Goal: Navigation & Orientation: Understand site structure

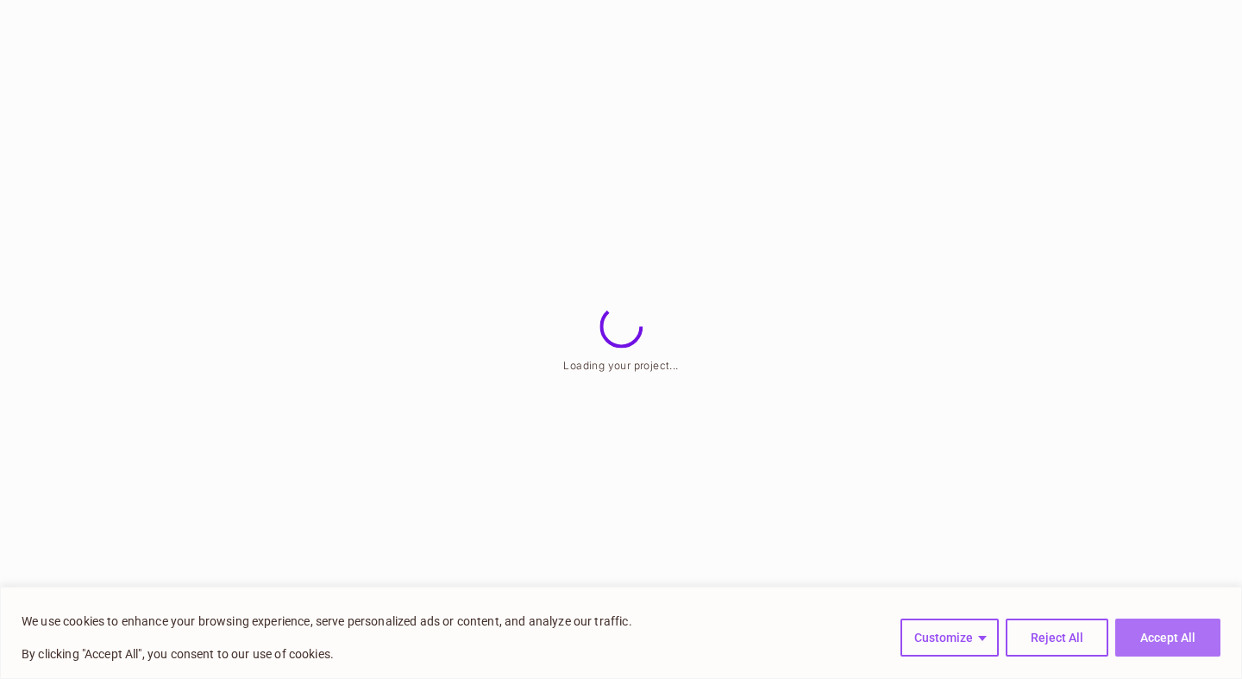
click at [1164, 634] on button "Accept All" at bounding box center [1167, 637] width 105 height 38
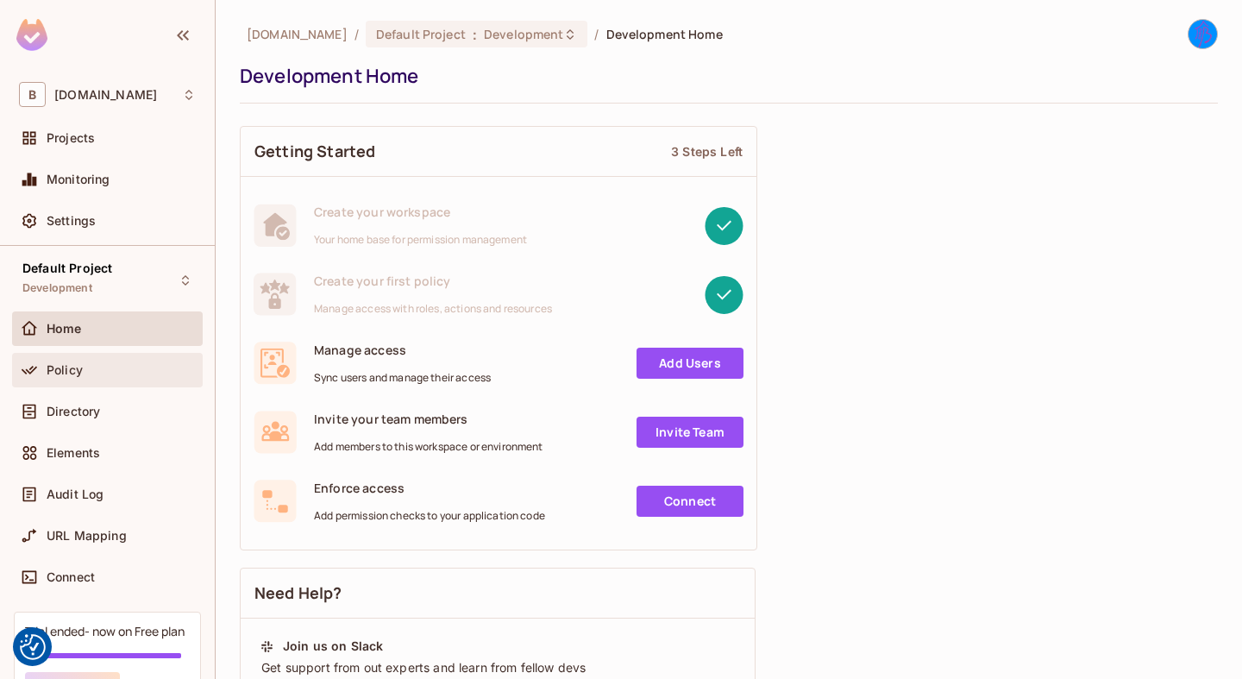
click at [104, 367] on div "Policy" at bounding box center [121, 370] width 149 height 14
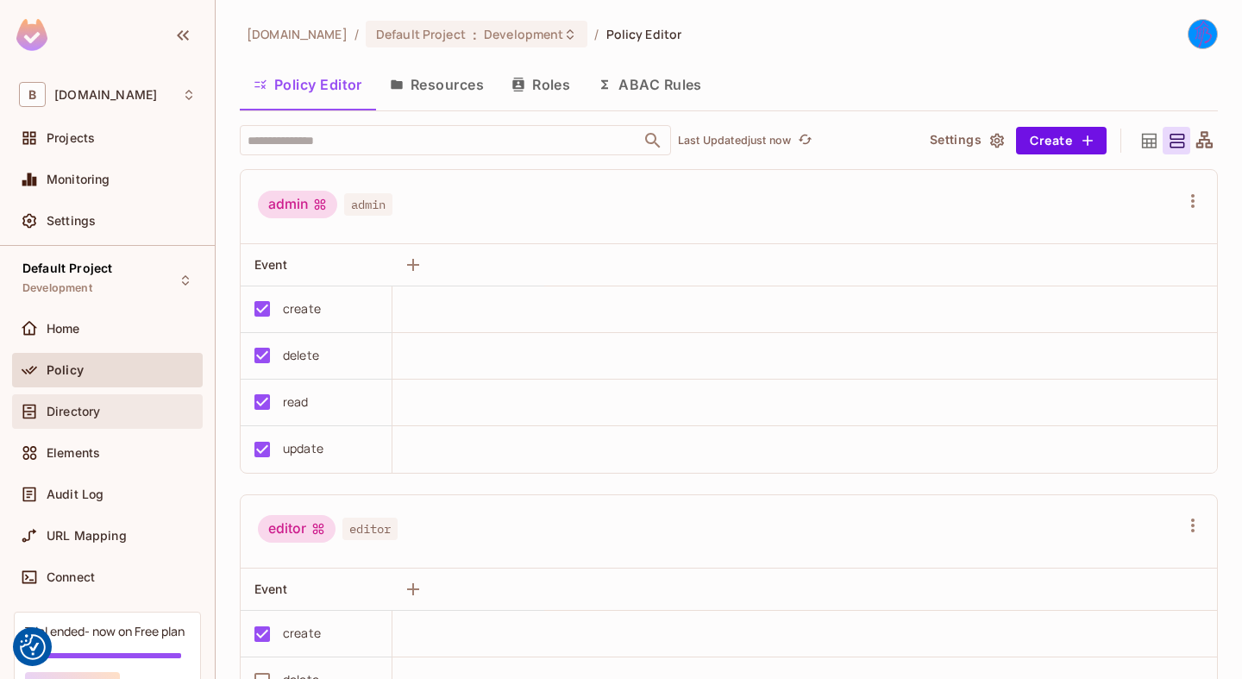
click at [116, 415] on div "Directory" at bounding box center [121, 412] width 149 height 14
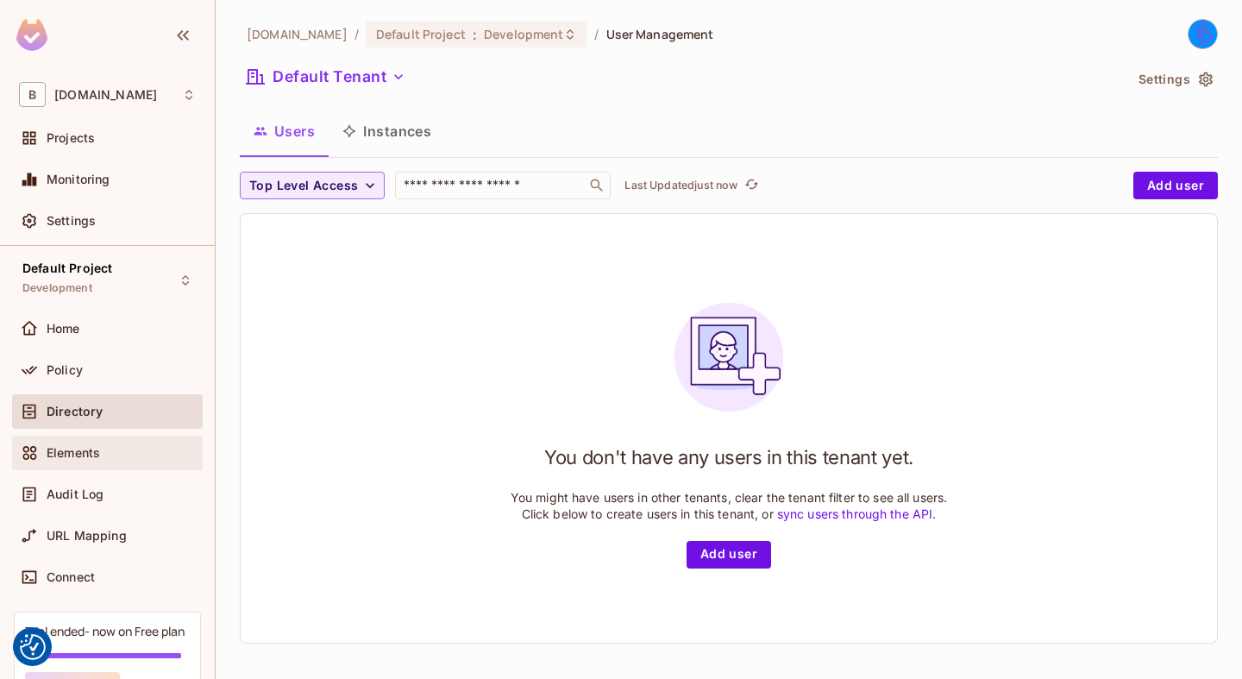
click at [113, 460] on div "Elements" at bounding box center [107, 452] width 177 height 21
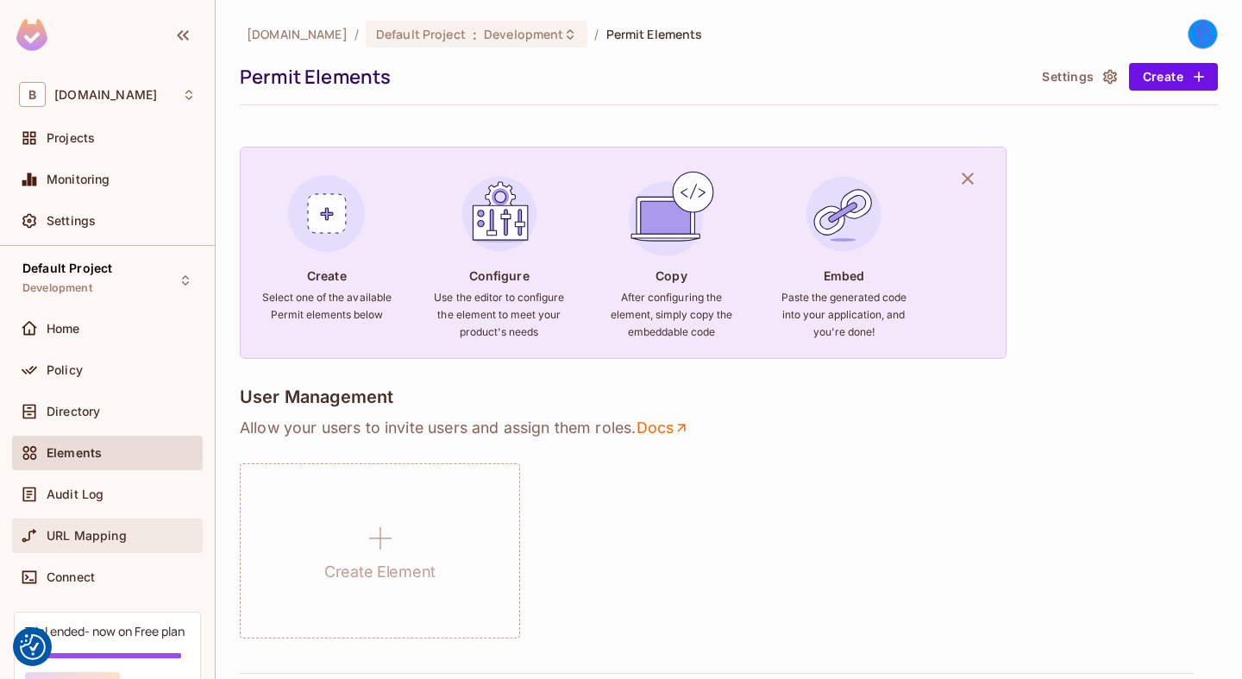
click at [125, 533] on span "URL Mapping" at bounding box center [87, 536] width 80 height 14
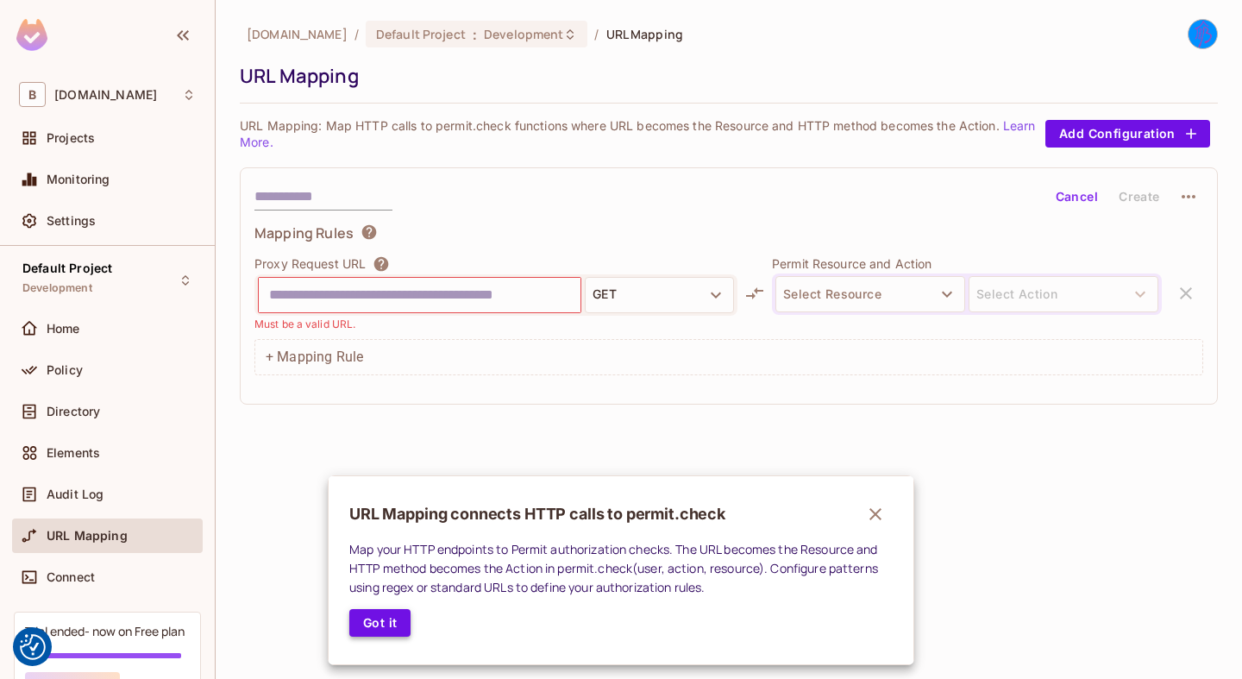
click at [391, 632] on button "Got it" at bounding box center [379, 623] width 61 height 28
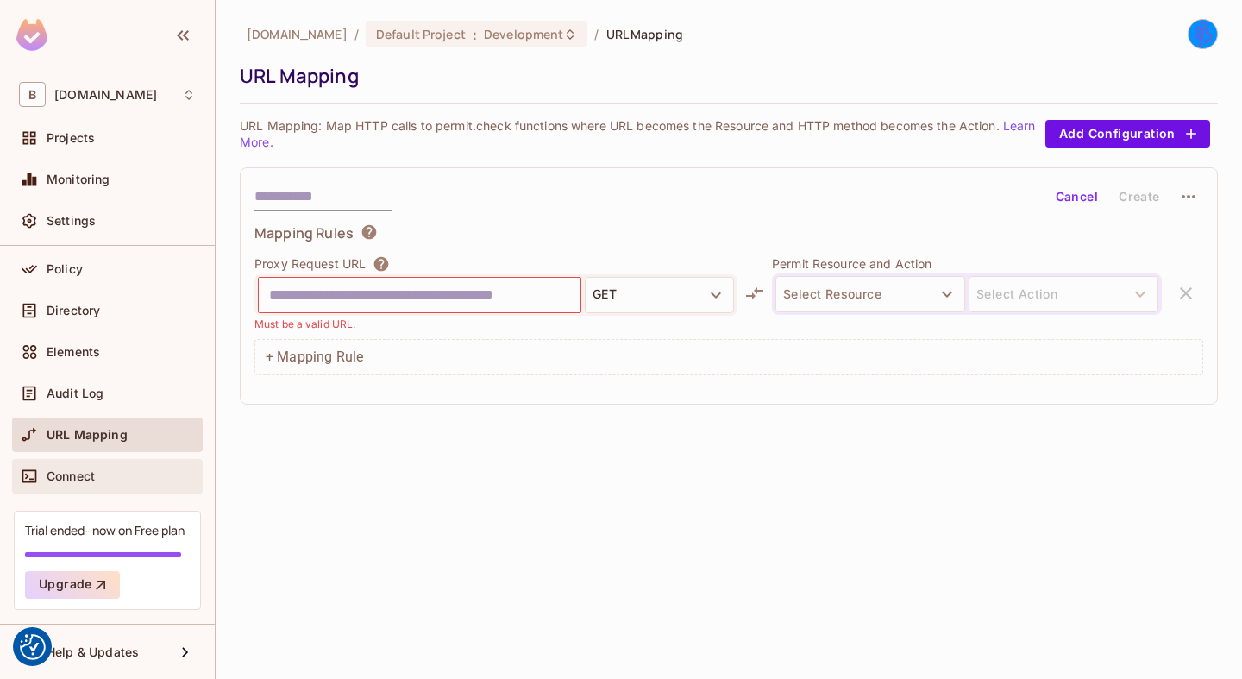
scroll to position [101, 0]
click at [92, 477] on span "Connect" at bounding box center [71, 476] width 48 height 14
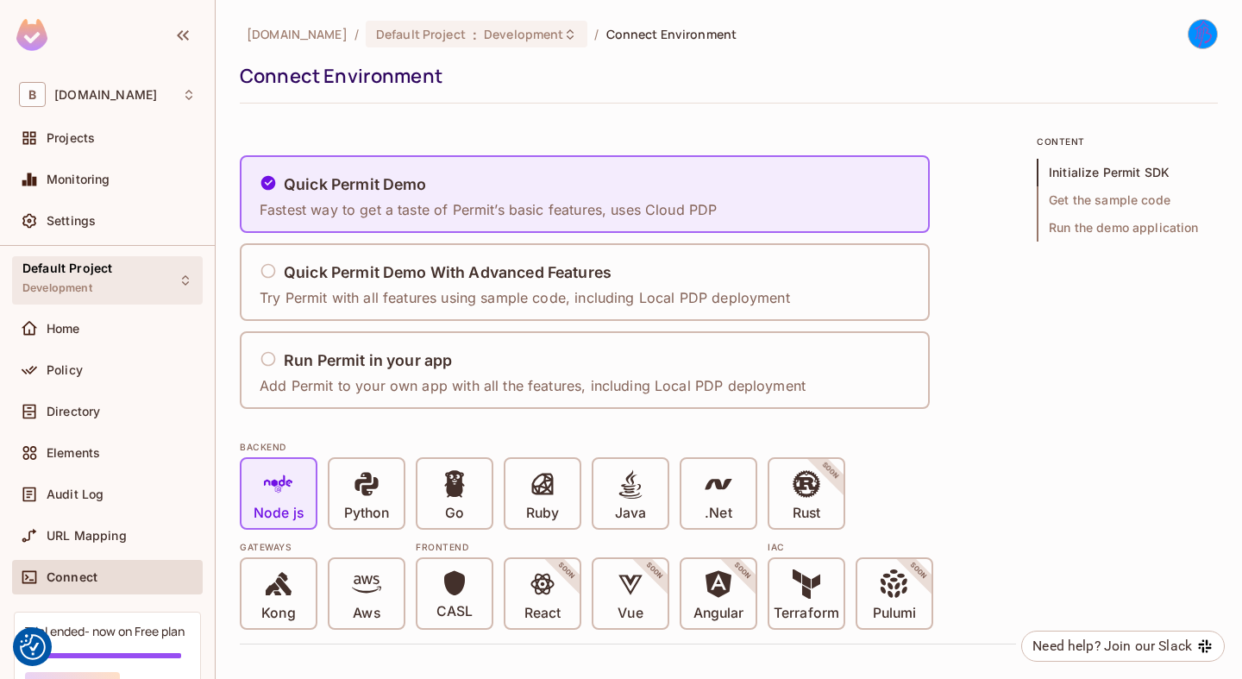
click at [141, 273] on div "Default Project Development" at bounding box center [107, 279] width 191 height 47
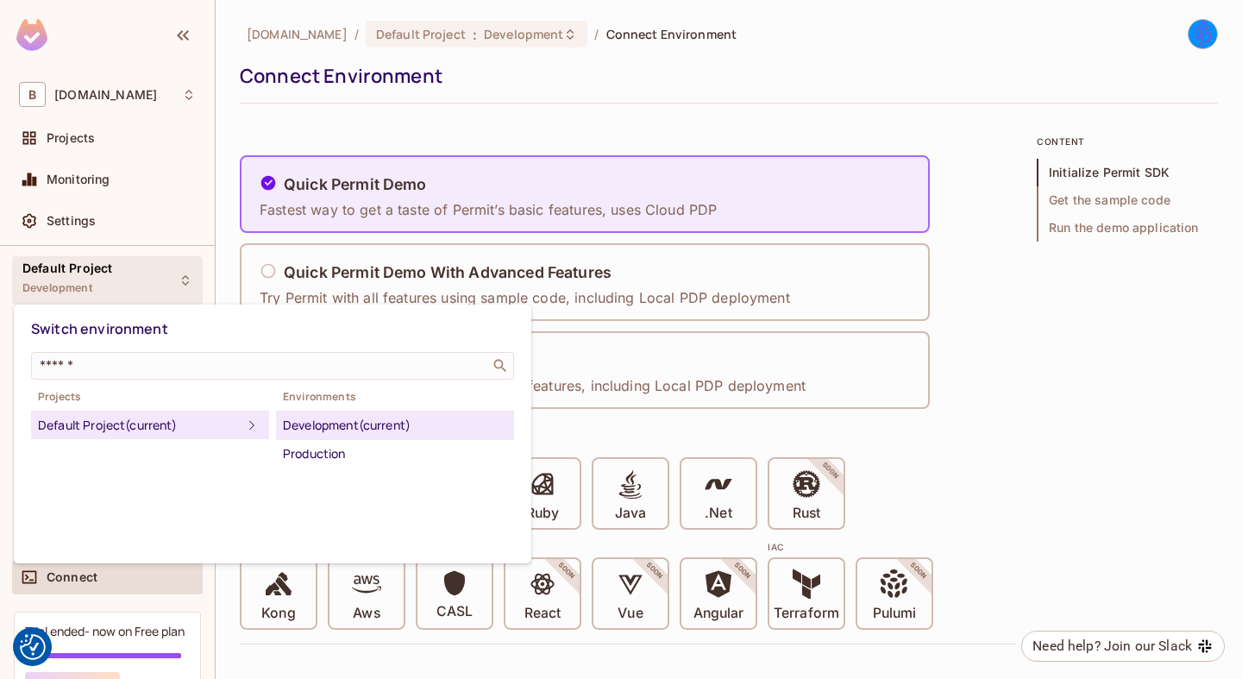
click at [141, 273] on div at bounding box center [621, 339] width 1242 height 679
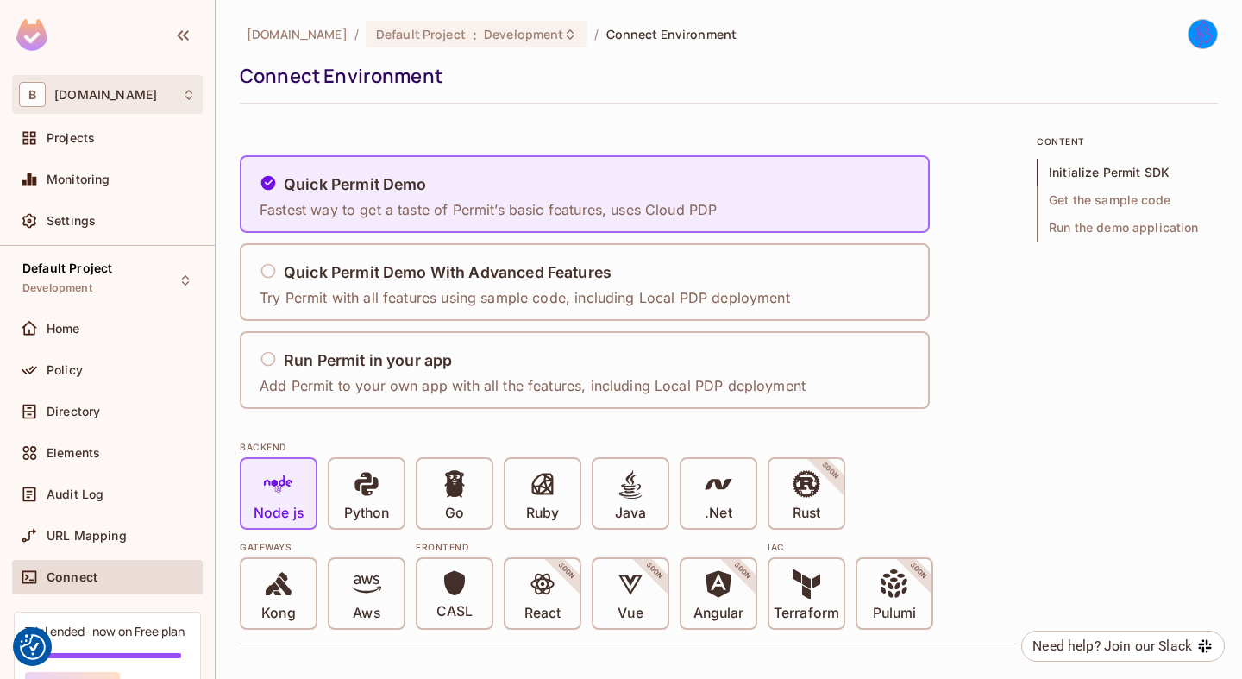
click at [137, 103] on div "B buk.cvut.cz" at bounding box center [107, 94] width 177 height 25
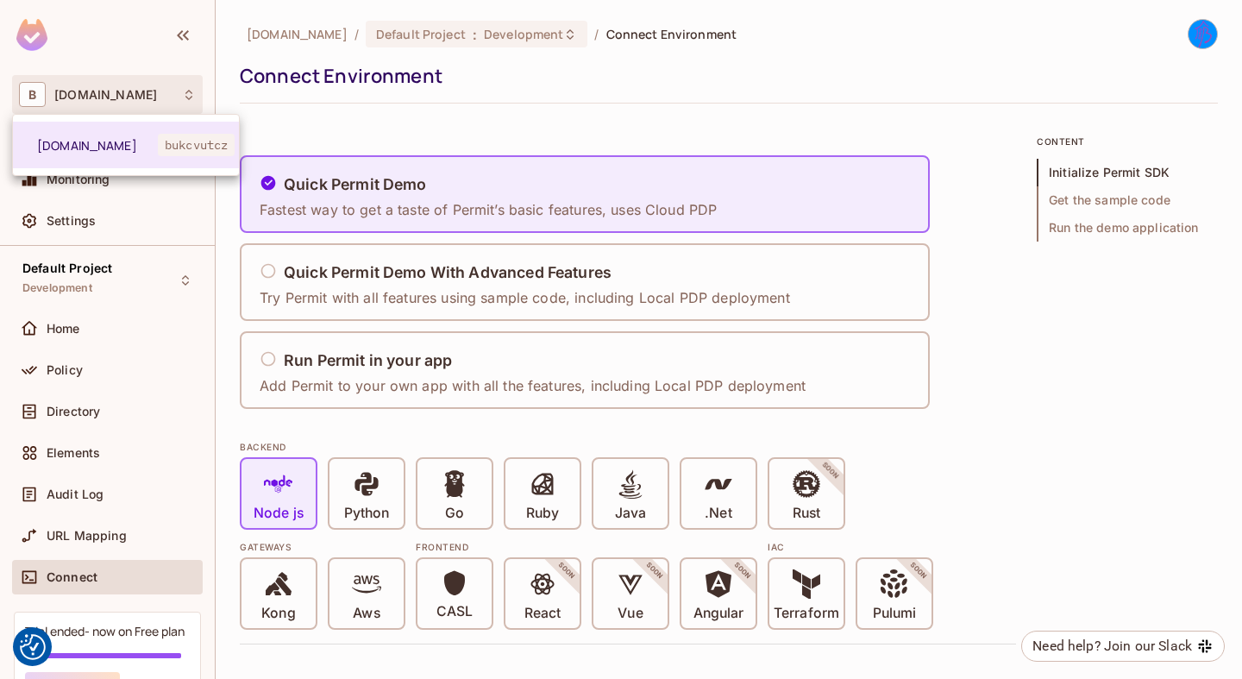
click at [137, 103] on div at bounding box center [621, 339] width 1242 height 679
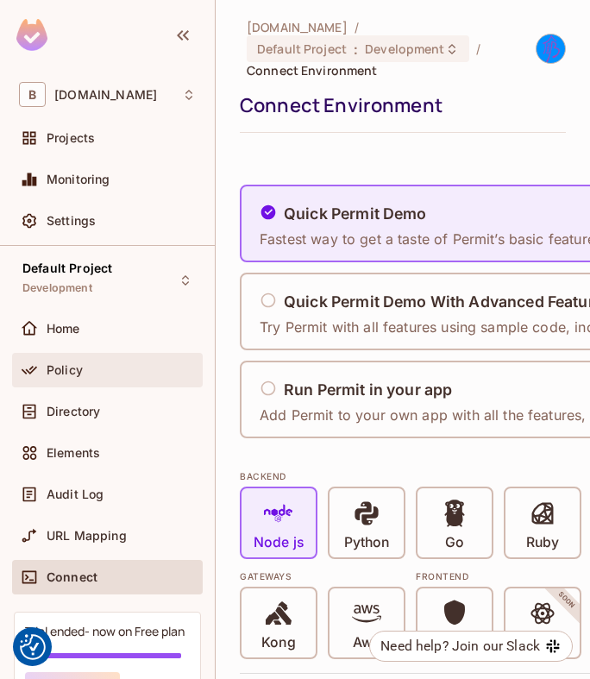
click at [83, 373] on div "Policy" at bounding box center [121, 370] width 149 height 14
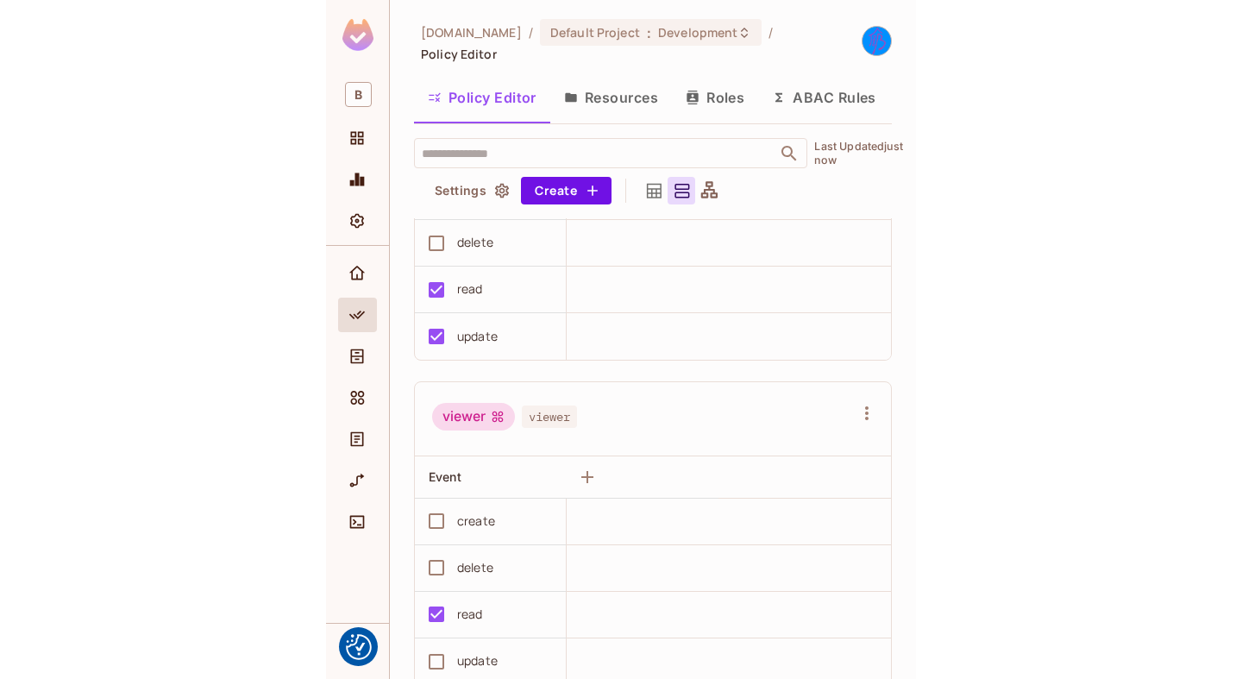
scroll to position [486, 0]
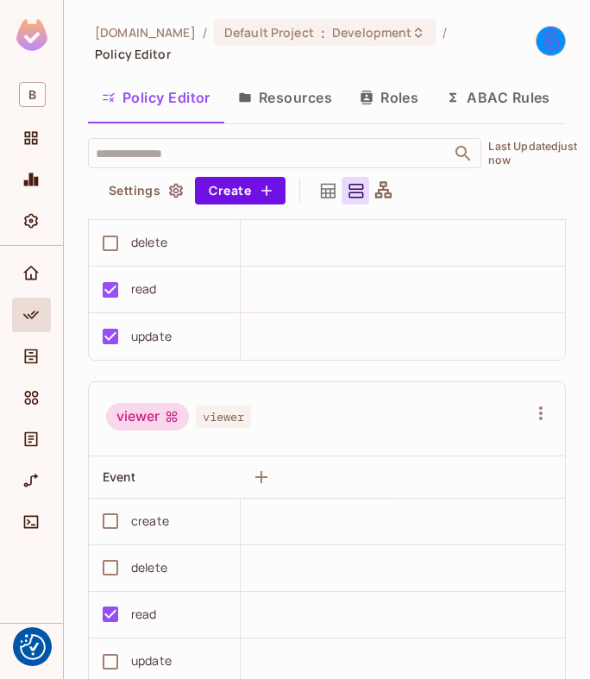
click at [539, 35] on img at bounding box center [551, 41] width 28 height 28
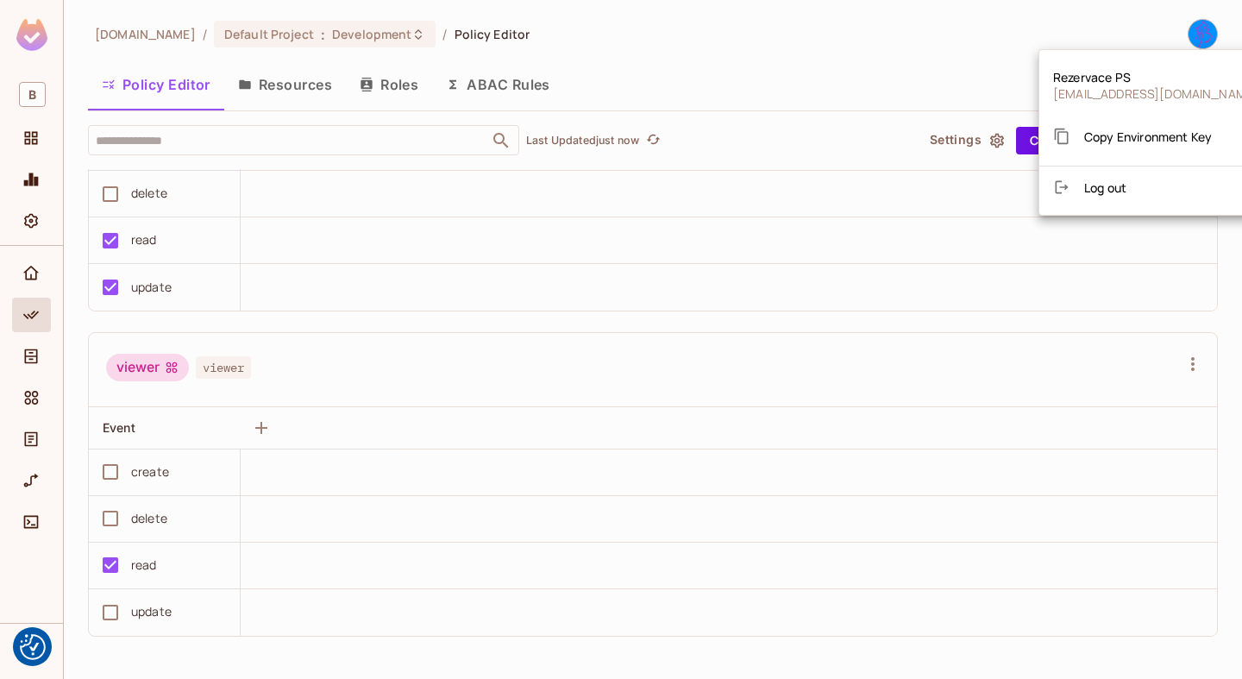
click at [1122, 139] on span "Copy Environment Key" at bounding box center [1148, 137] width 128 height 16
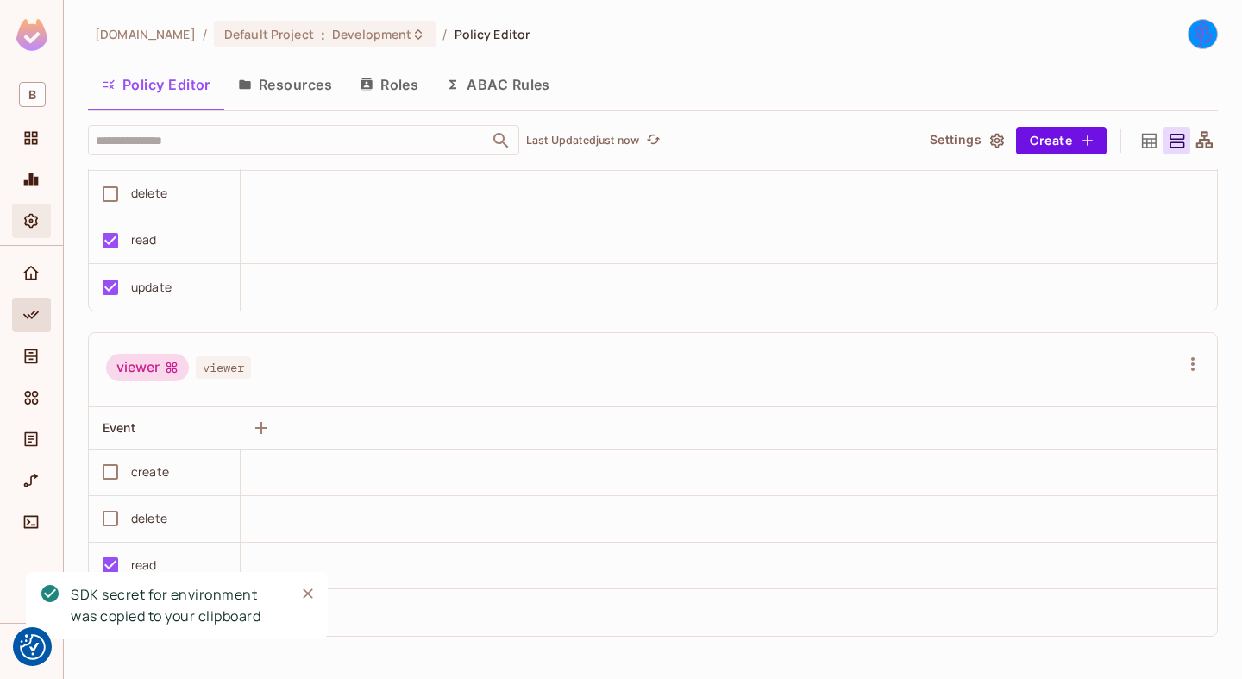
click at [35, 225] on icon "Settings" at bounding box center [31, 221] width 14 height 15
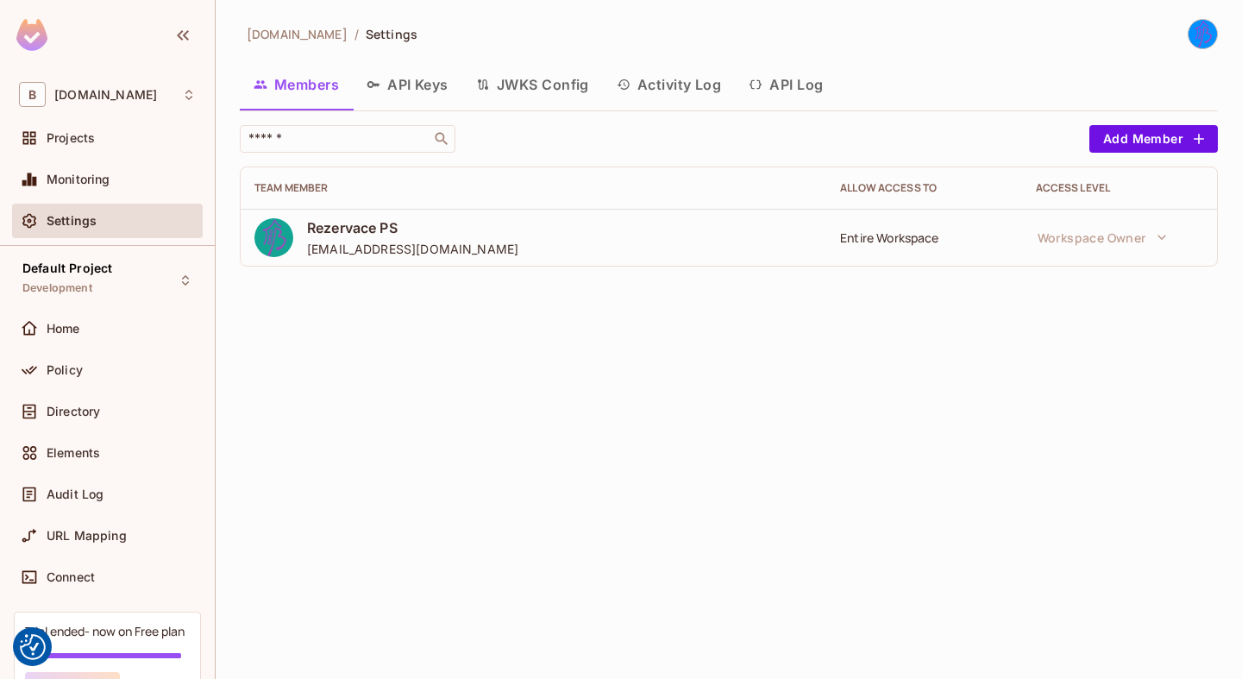
click at [396, 88] on button "API Keys" at bounding box center [408, 84] width 110 height 43
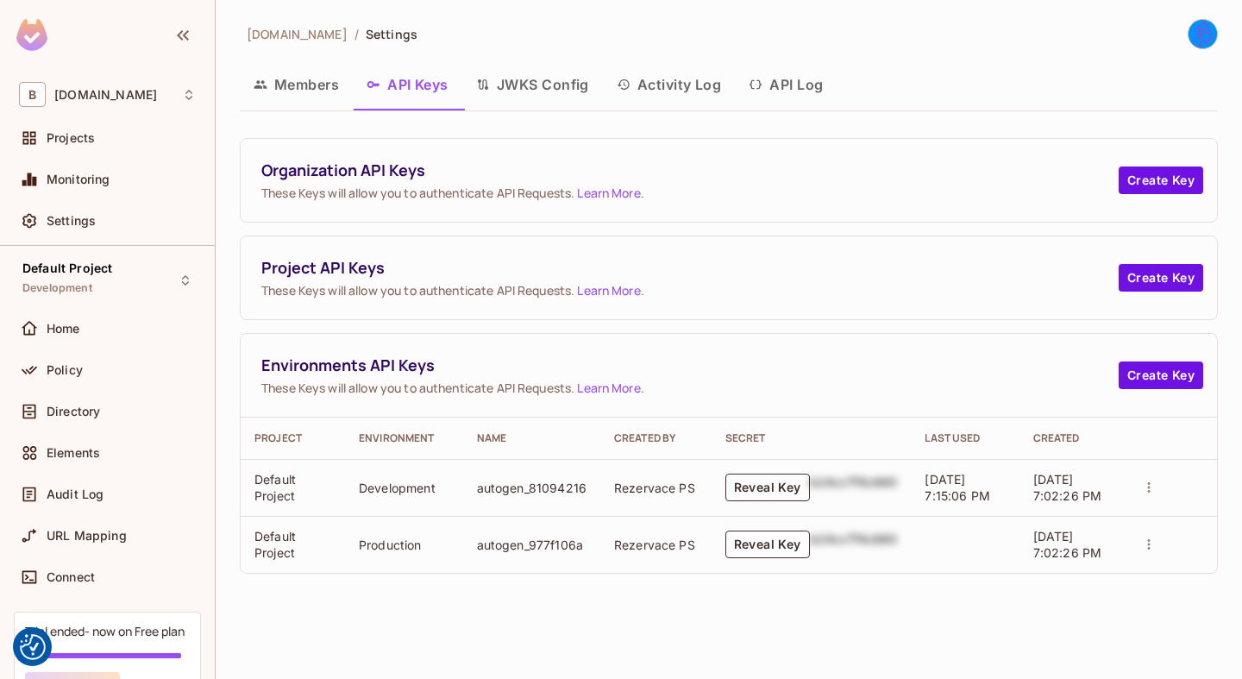
click at [763, 496] on button "Reveal Key" at bounding box center [767, 488] width 85 height 28
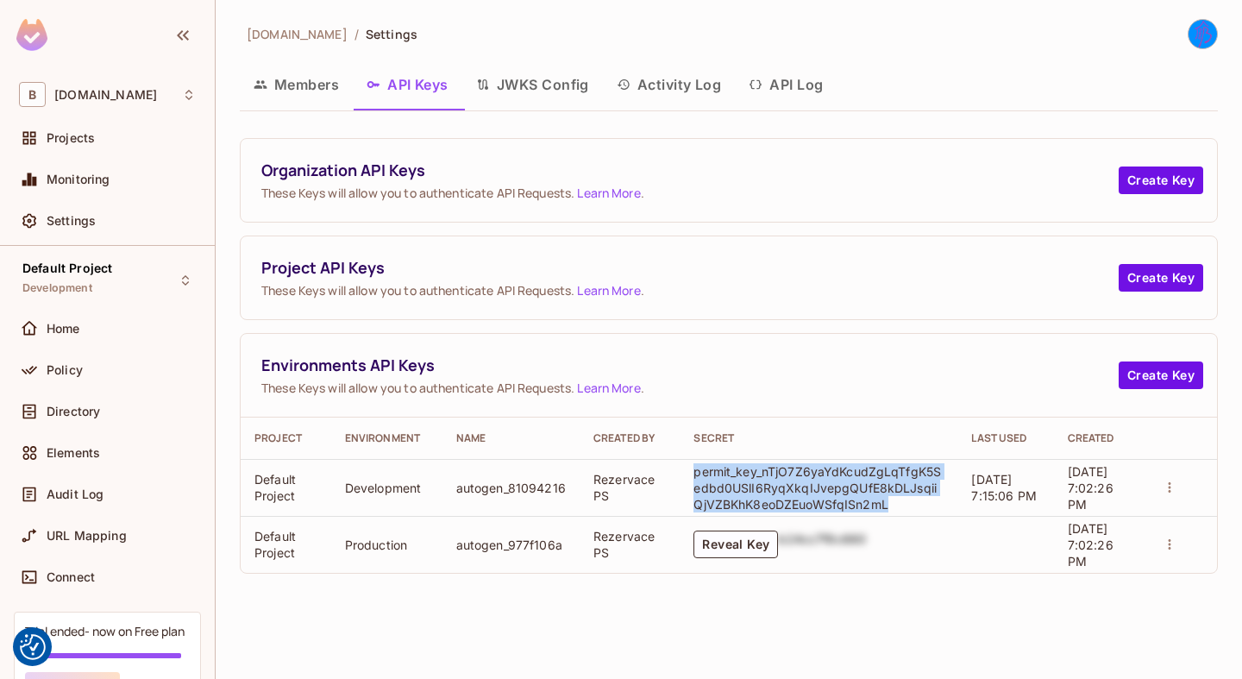
drag, startPoint x: 869, startPoint y: 505, endPoint x: 683, endPoint y: 474, distance: 189.0
click at [693, 474] on p "permit_key_nTjO7Z6yaYdKcudZgLqTfgK5Sedbd0USlI6RyqXkqIJvepgQUfE8kDLJsqiiQjVZBKhK…" at bounding box center [818, 487] width 250 height 49
copy p "permit_key_nTjO7Z6yaYdKcudZgLqTfgK5Sedbd0USlI6RyqXkqIJvepgQUfE8kDLJsqiiQjVZBKhK…"
click at [1214, 46] on img at bounding box center [1203, 34] width 28 height 28
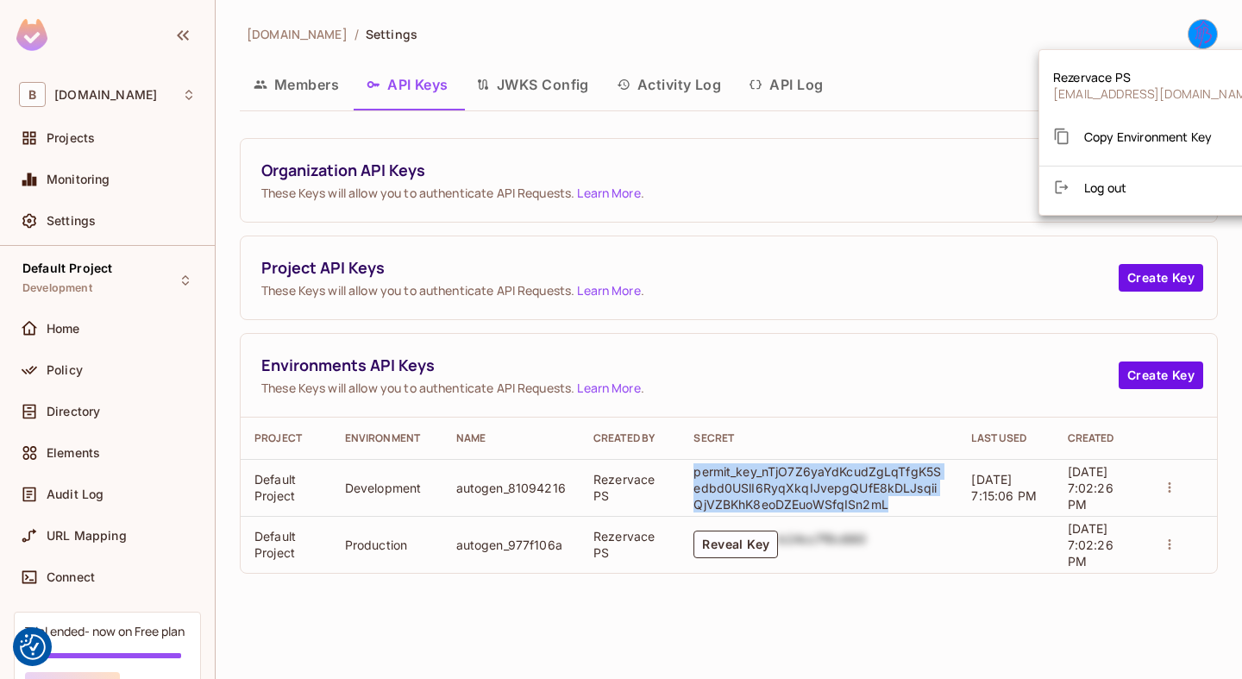
click at [1214, 46] on div at bounding box center [621, 339] width 1242 height 679
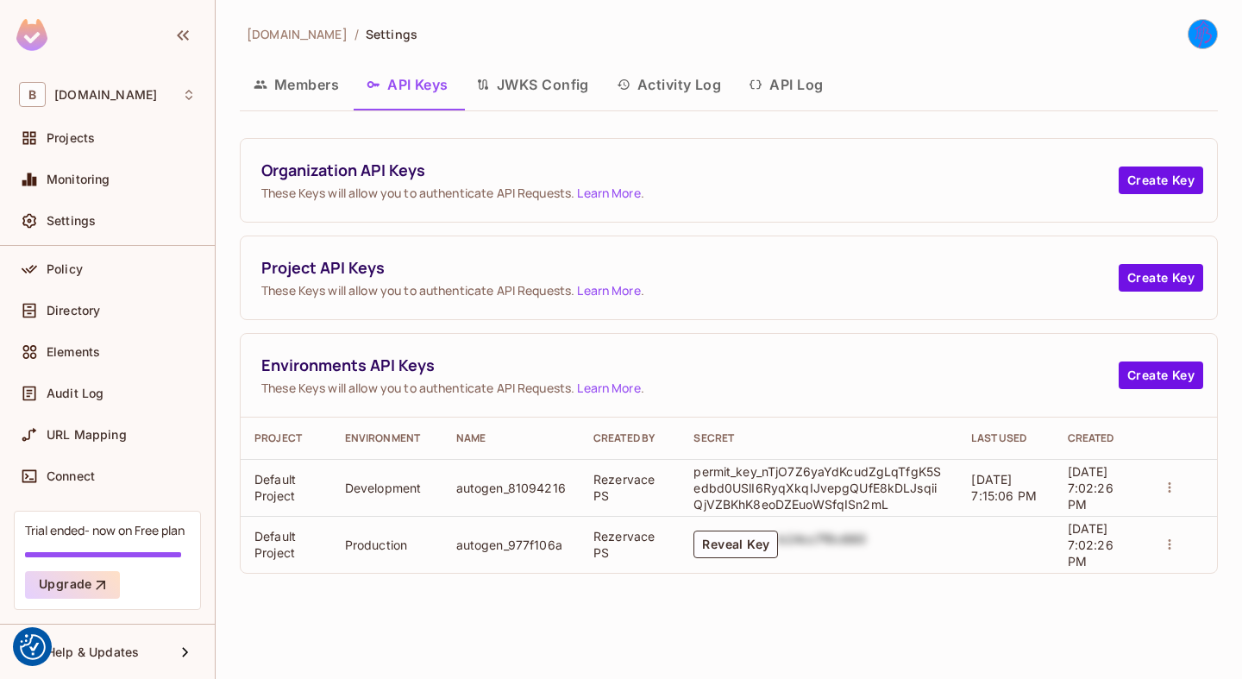
click at [581, 92] on button "JWKS Config" at bounding box center [532, 84] width 141 height 43
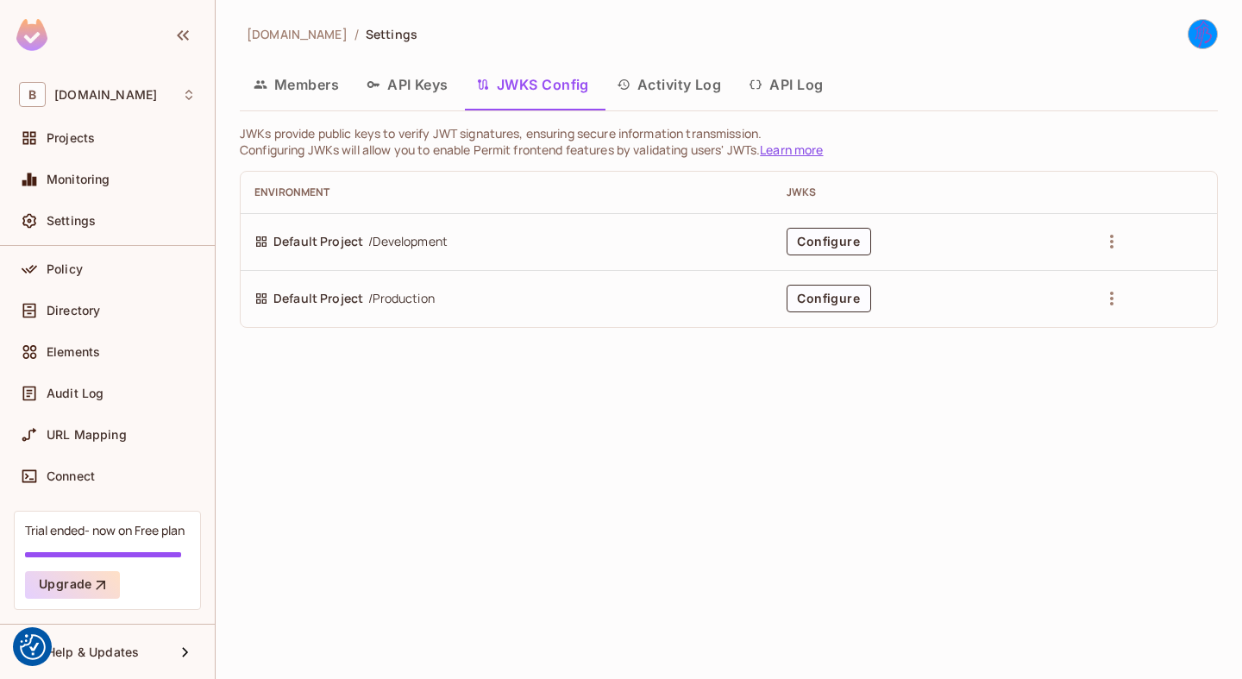
click at [703, 80] on button "Activity Log" at bounding box center [669, 84] width 133 height 43
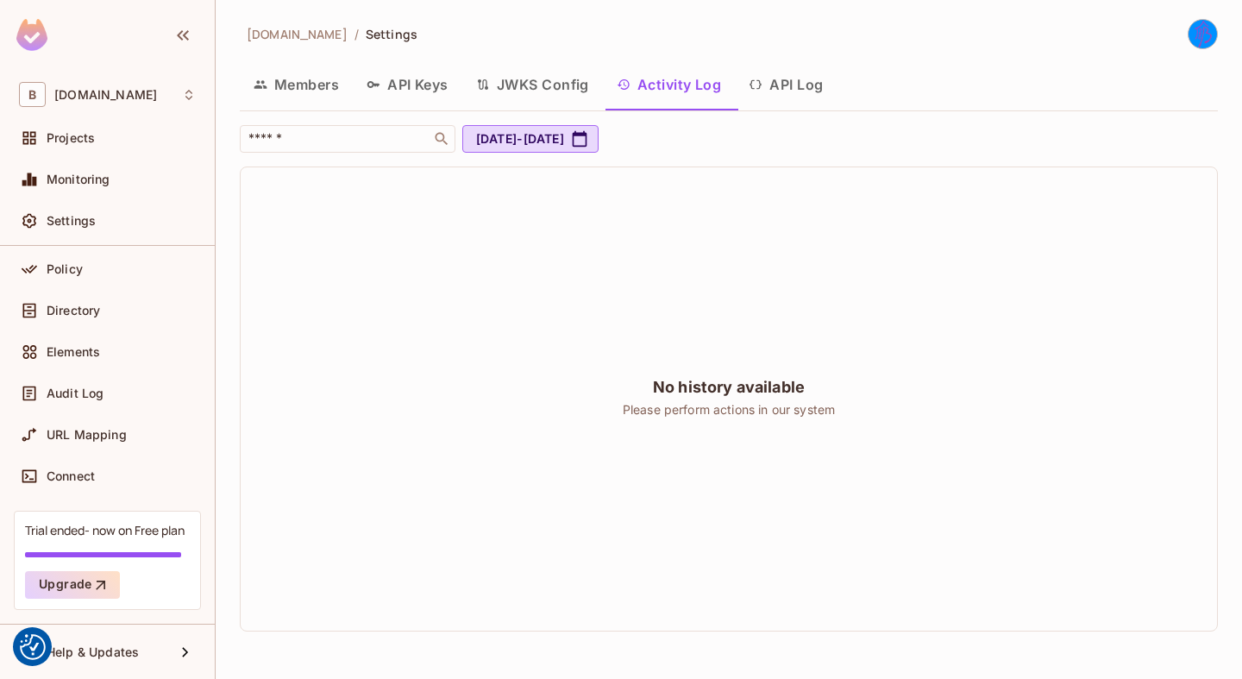
click at [813, 94] on button "API Log" at bounding box center [786, 84] width 102 height 43
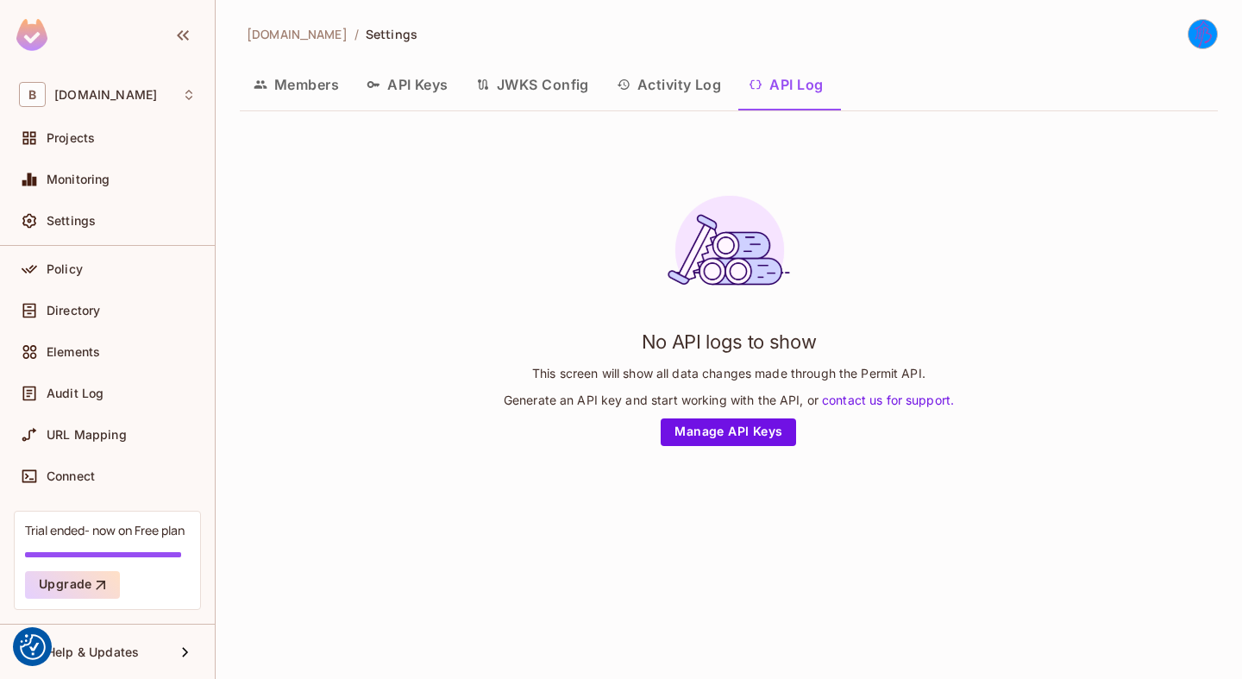
click at [705, 84] on button "Activity Log" at bounding box center [669, 84] width 133 height 43
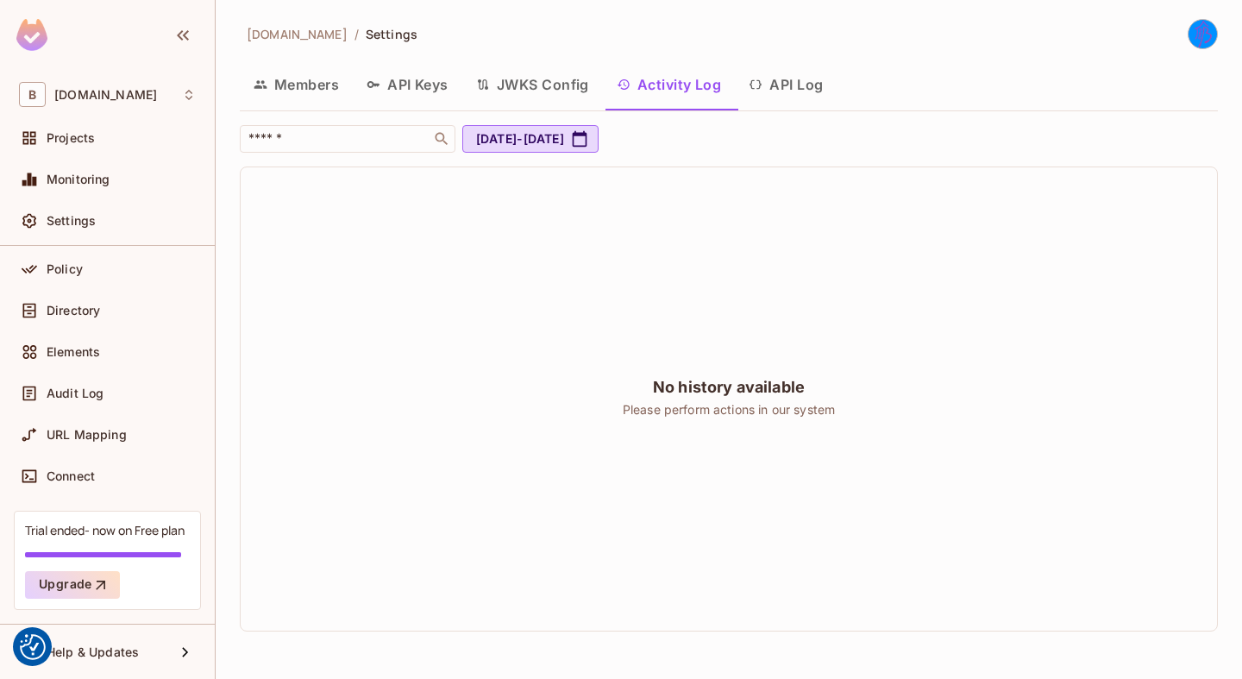
click at [323, 83] on button "Members" at bounding box center [296, 84] width 113 height 43
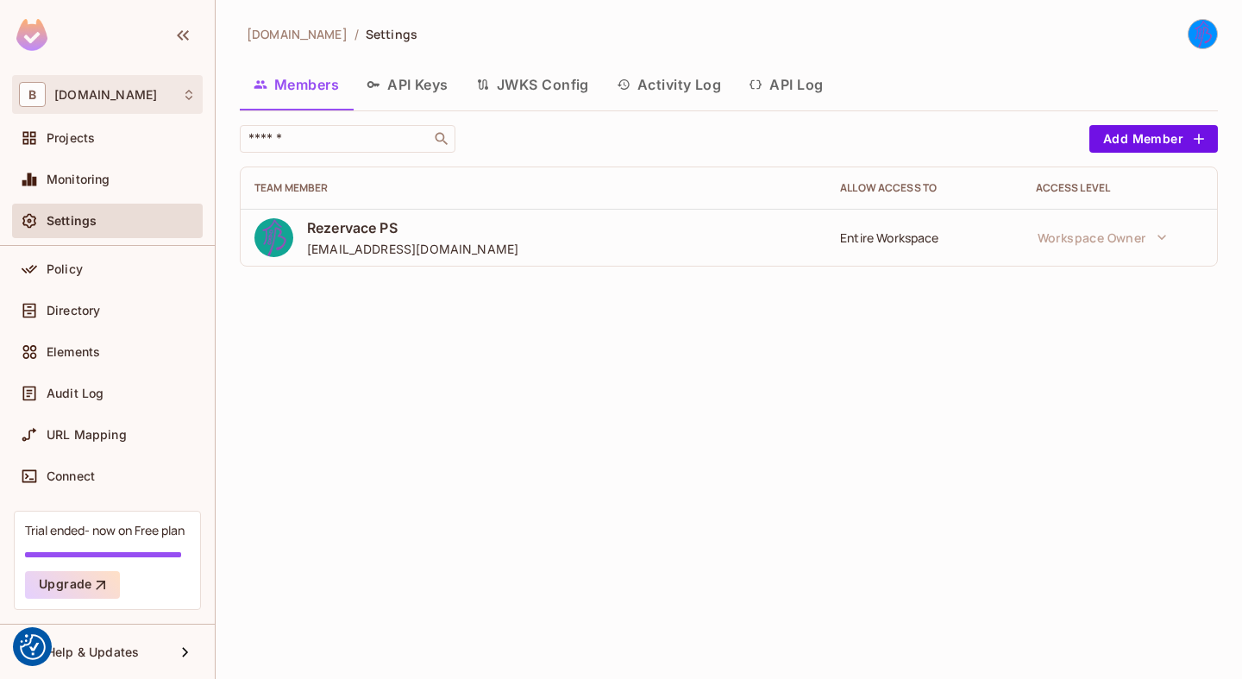
click at [151, 94] on div "B buk.cvut.cz" at bounding box center [107, 94] width 177 height 25
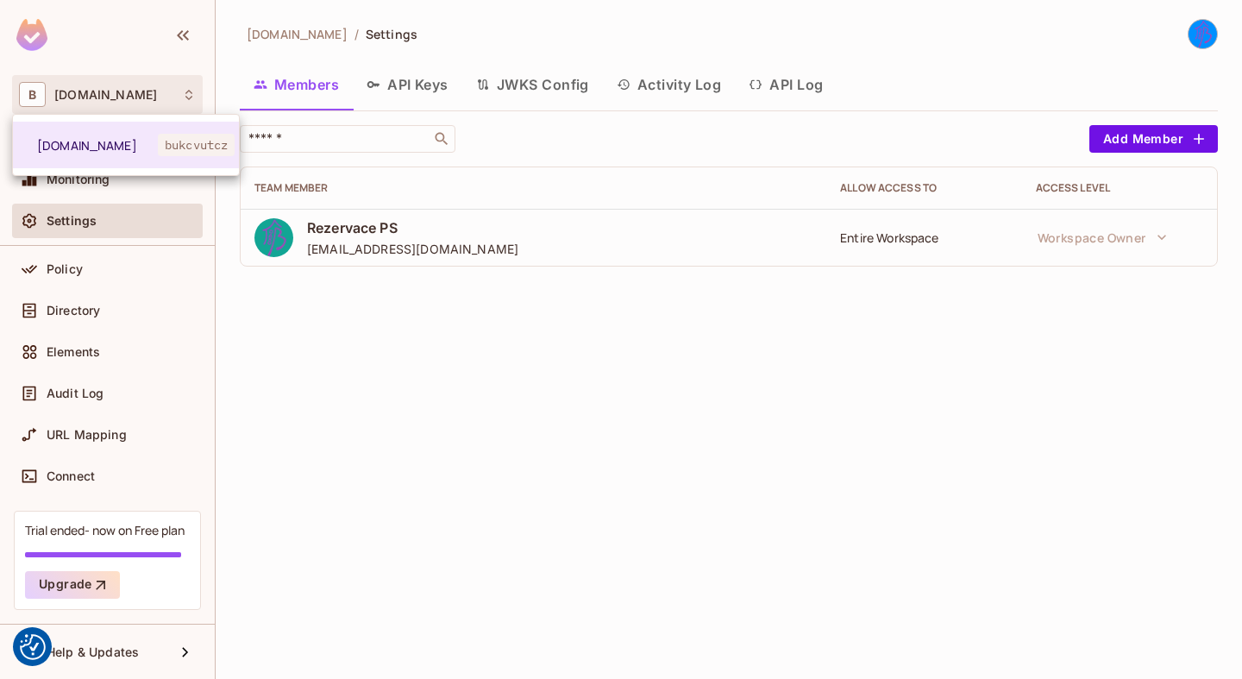
click at [560, 58] on div at bounding box center [621, 339] width 1242 height 679
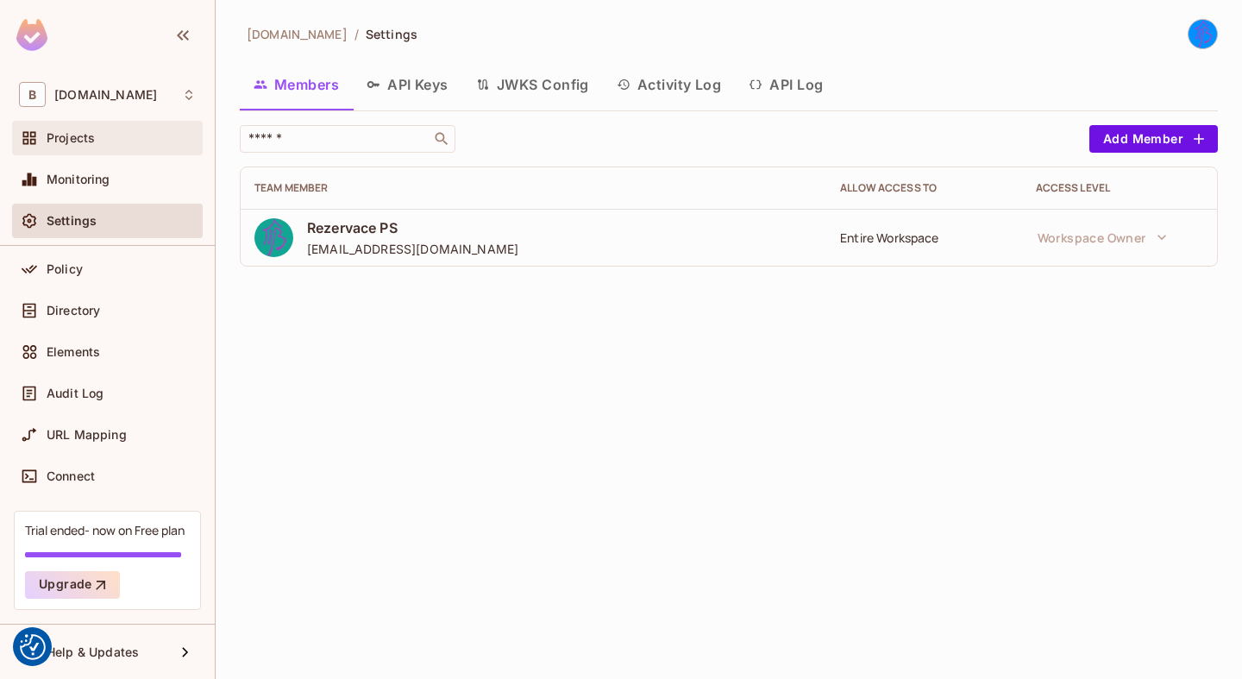
click at [104, 131] on div "Projects" at bounding box center [121, 138] width 149 height 14
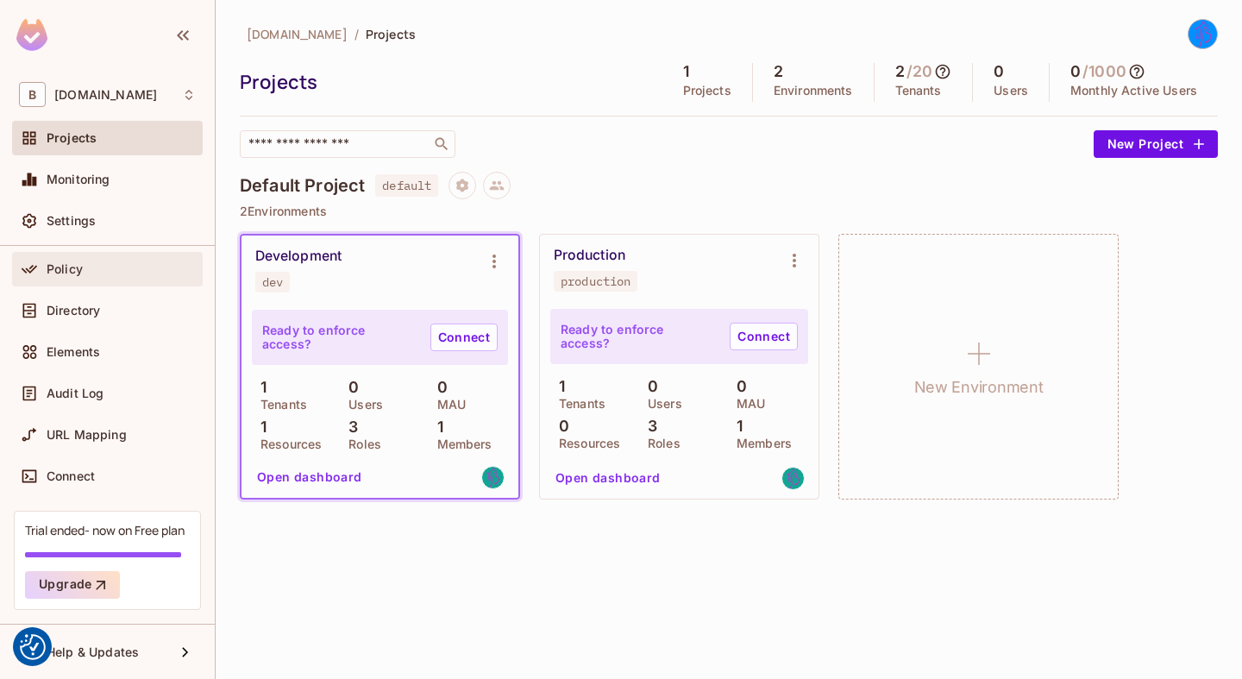
click at [97, 273] on div "Policy" at bounding box center [121, 269] width 149 height 14
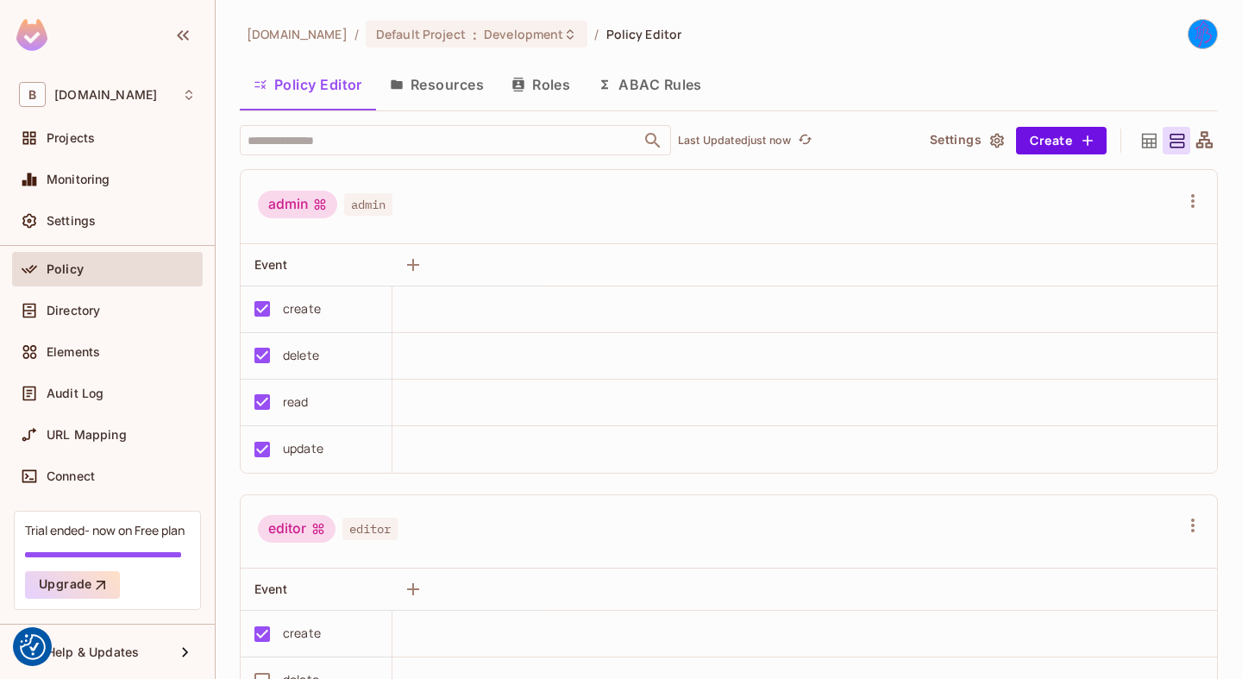
click at [462, 94] on button "Resources" at bounding box center [437, 84] width 122 height 43
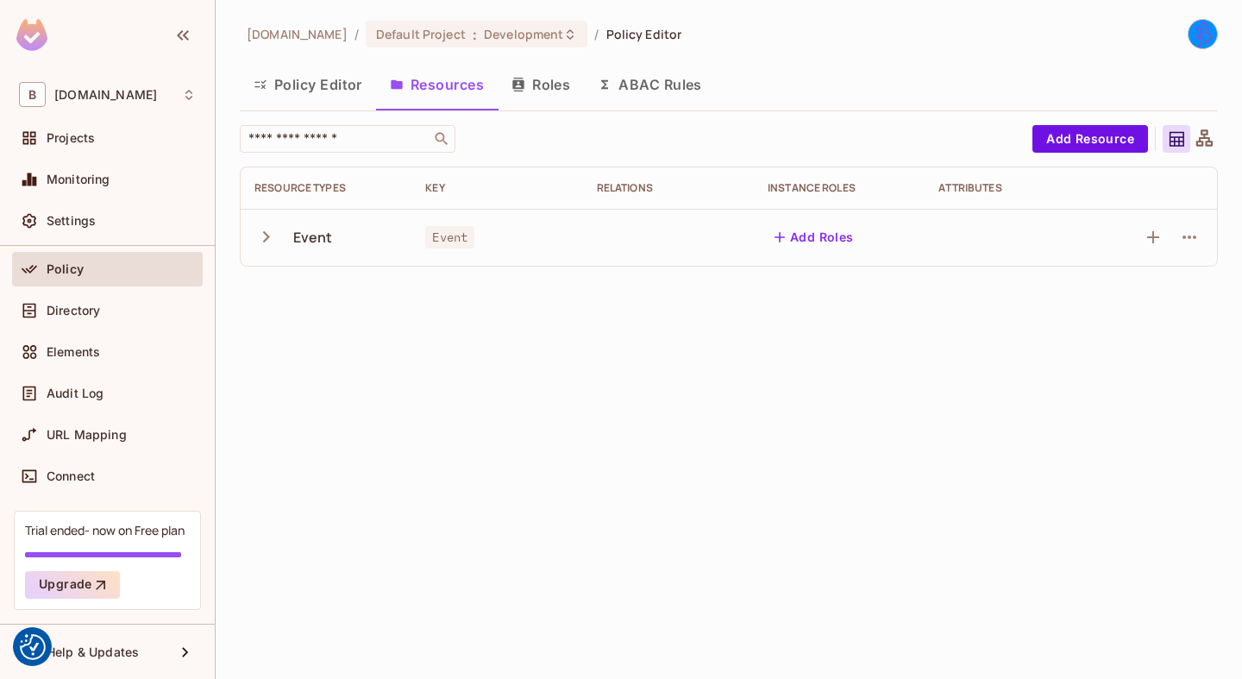
click at [966, 230] on td at bounding box center [1010, 237] width 171 height 57
click at [1150, 235] on icon "button" at bounding box center [1153, 237] width 21 height 21
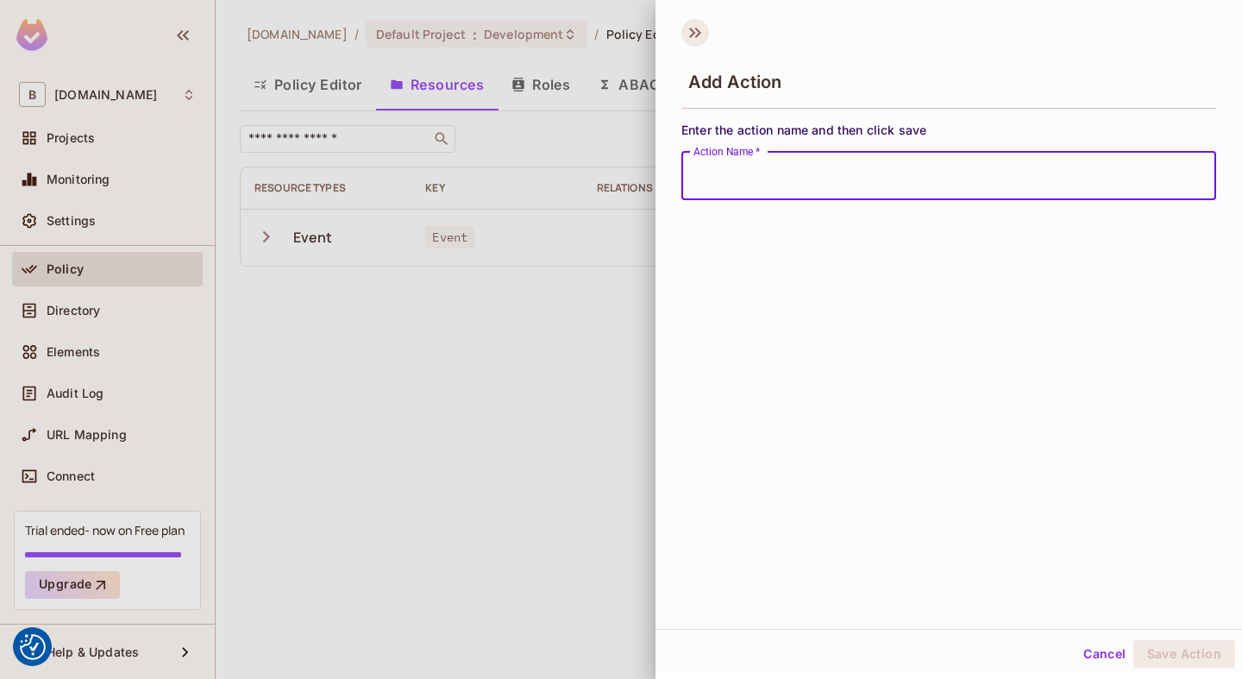
click at [689, 39] on icon at bounding box center [695, 33] width 28 height 28
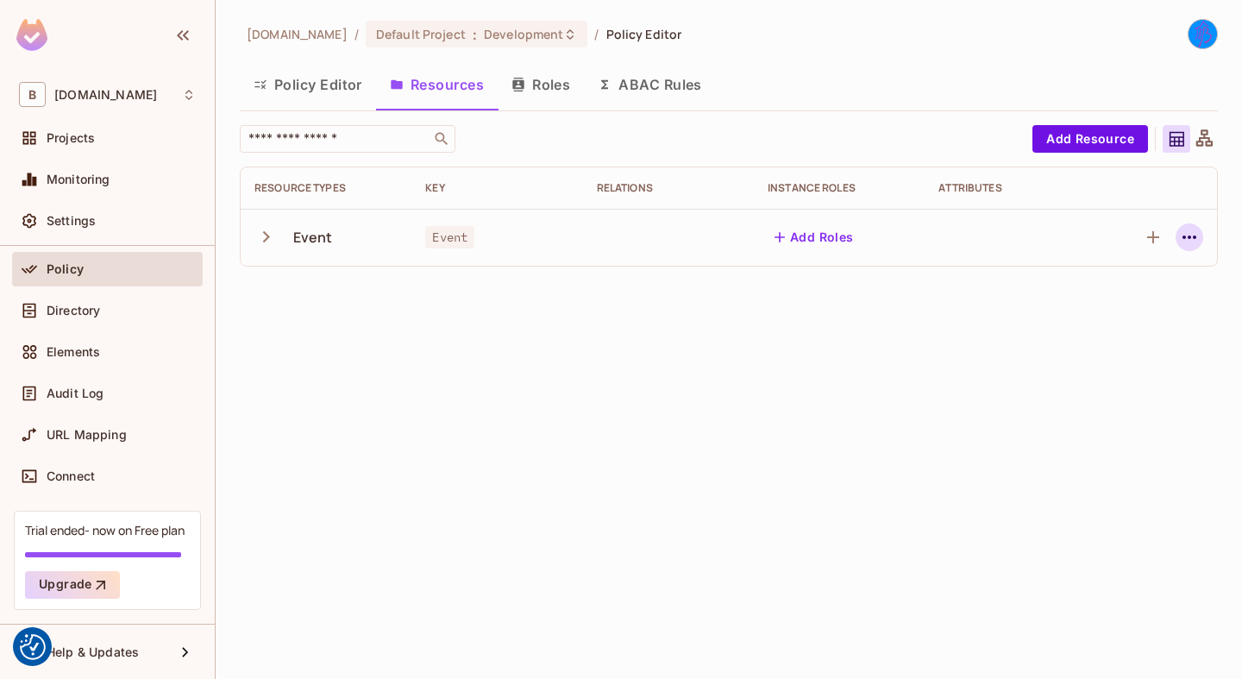
click at [1190, 238] on icon "button" at bounding box center [1190, 236] width 14 height 3
click at [1109, 313] on div "Edit Resource" at bounding box center [1114, 305] width 81 height 17
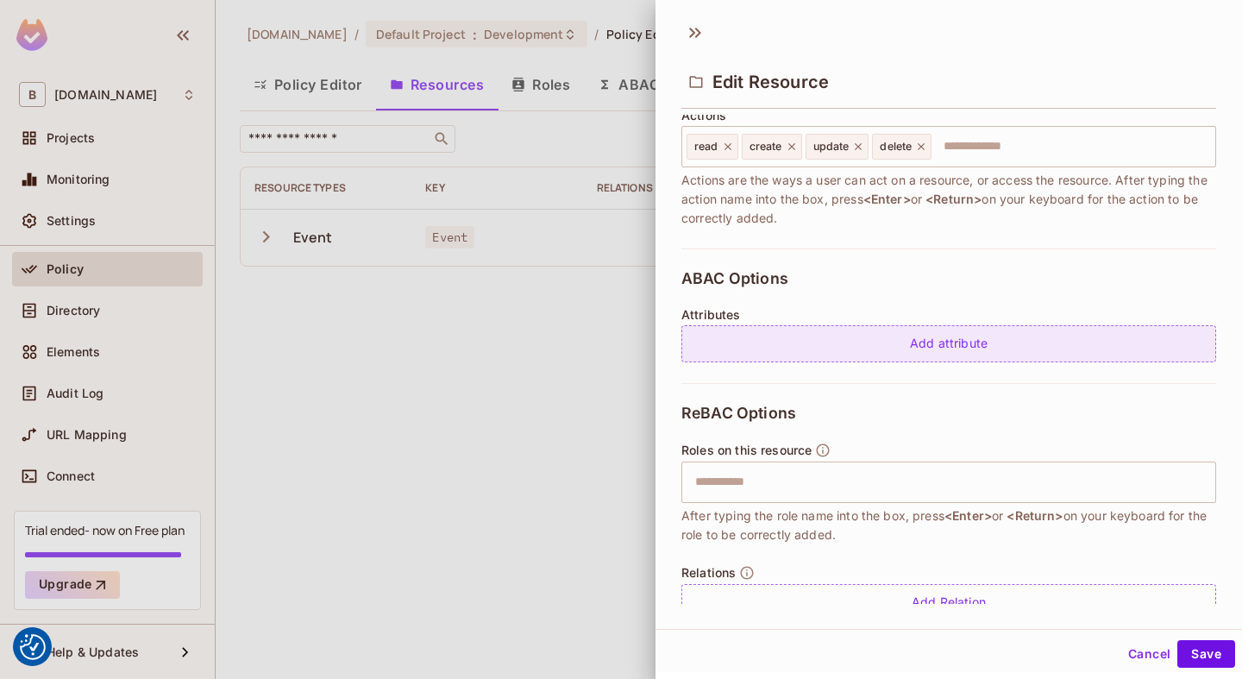
scroll to position [233, 0]
click at [1020, 336] on div "Add attribute" at bounding box center [948, 342] width 535 height 37
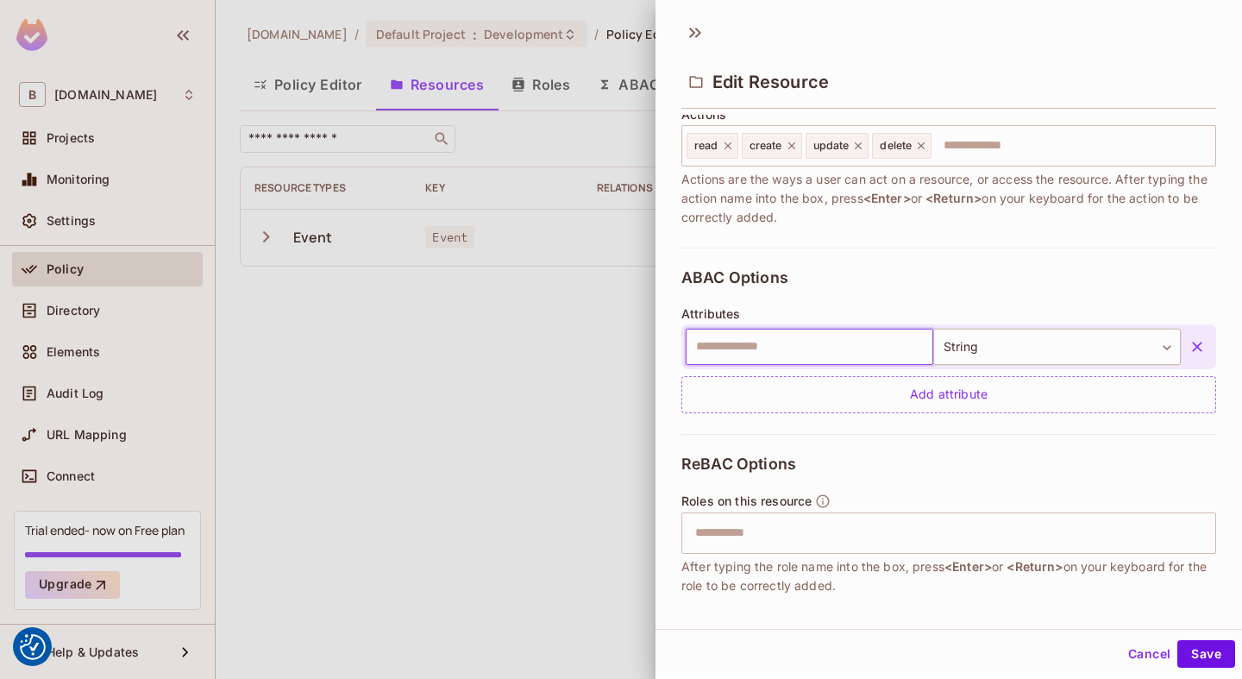
click at [1199, 354] on icon "button" at bounding box center [1197, 346] width 17 height 17
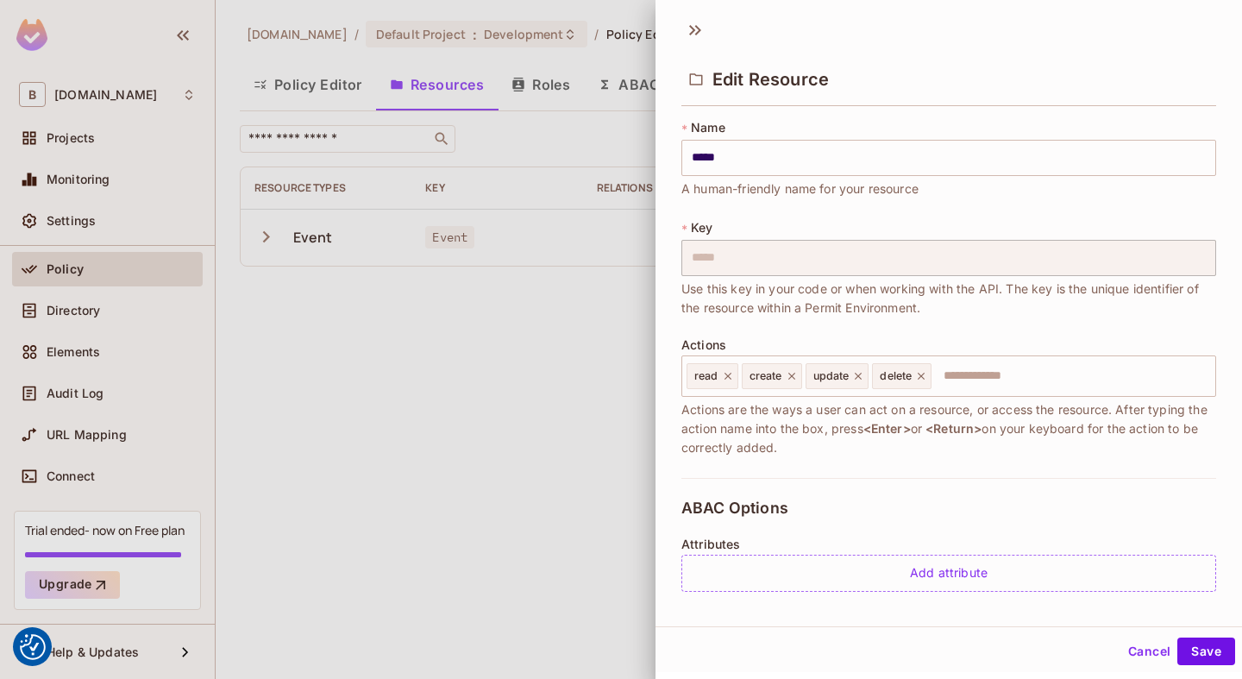
scroll to position [0, 0]
click at [698, 32] on icon at bounding box center [698, 30] width 6 height 10
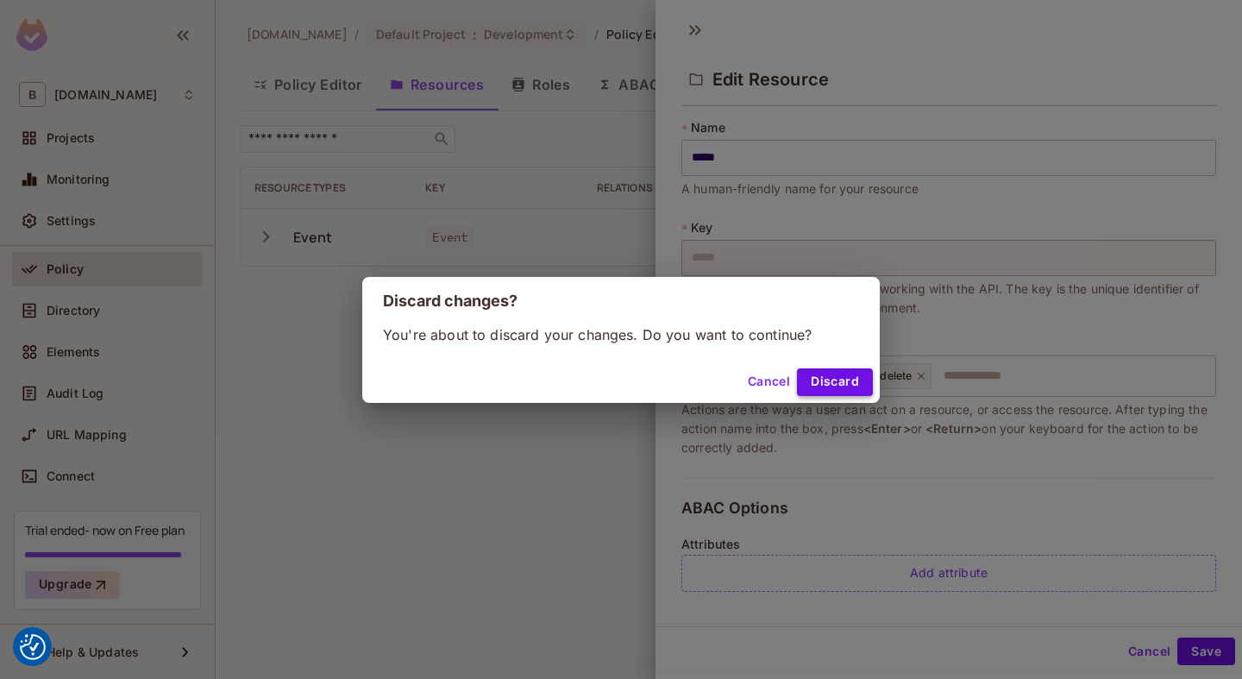
click at [834, 379] on button "Discard" at bounding box center [835, 382] width 76 height 28
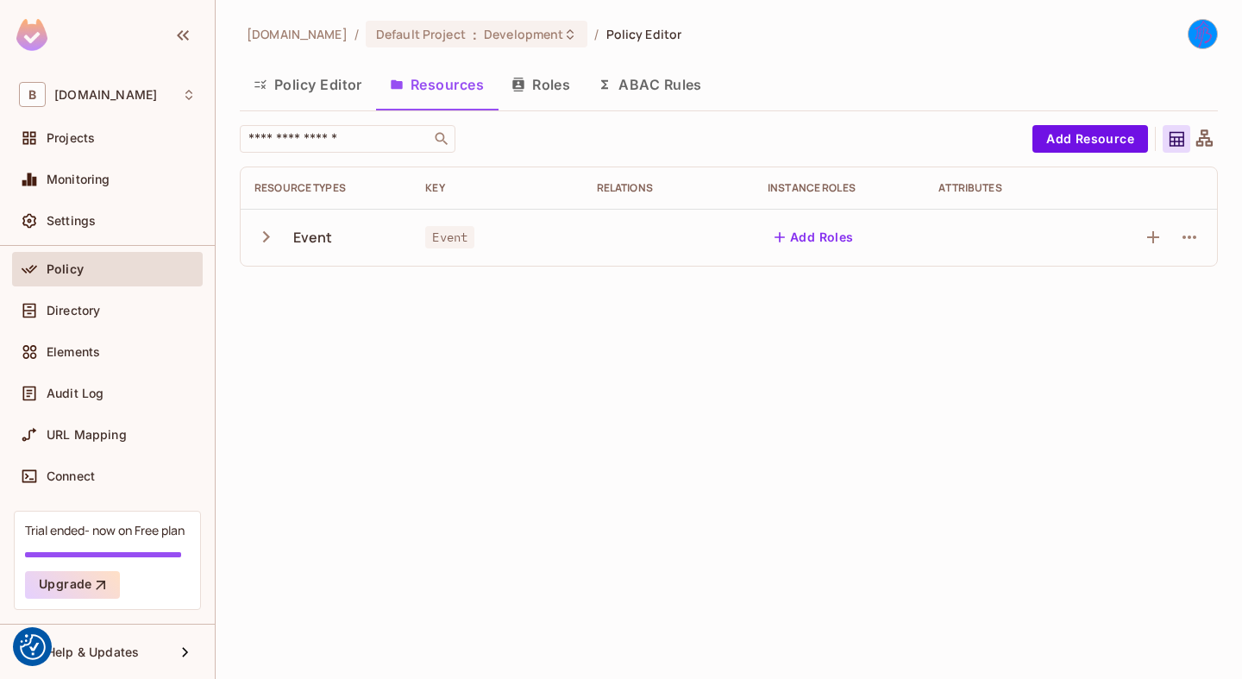
click at [565, 79] on button "Roles" at bounding box center [541, 84] width 86 height 43
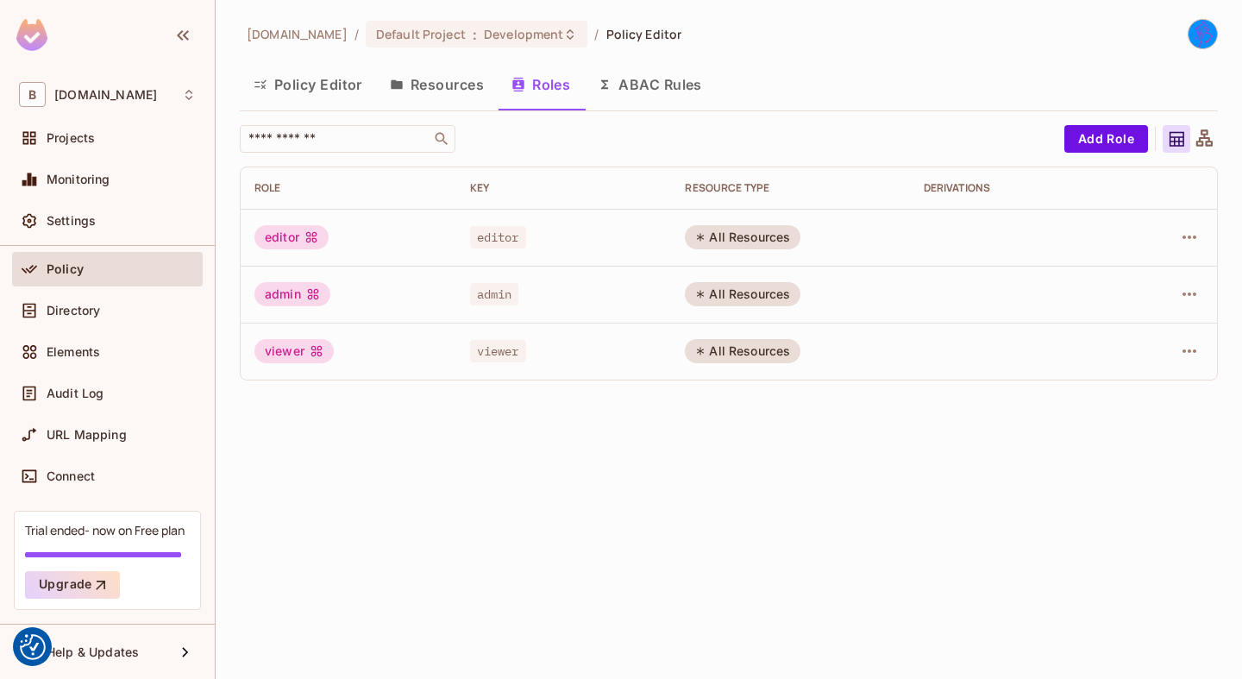
click at [693, 88] on button "ABAC Rules" at bounding box center [650, 84] width 132 height 43
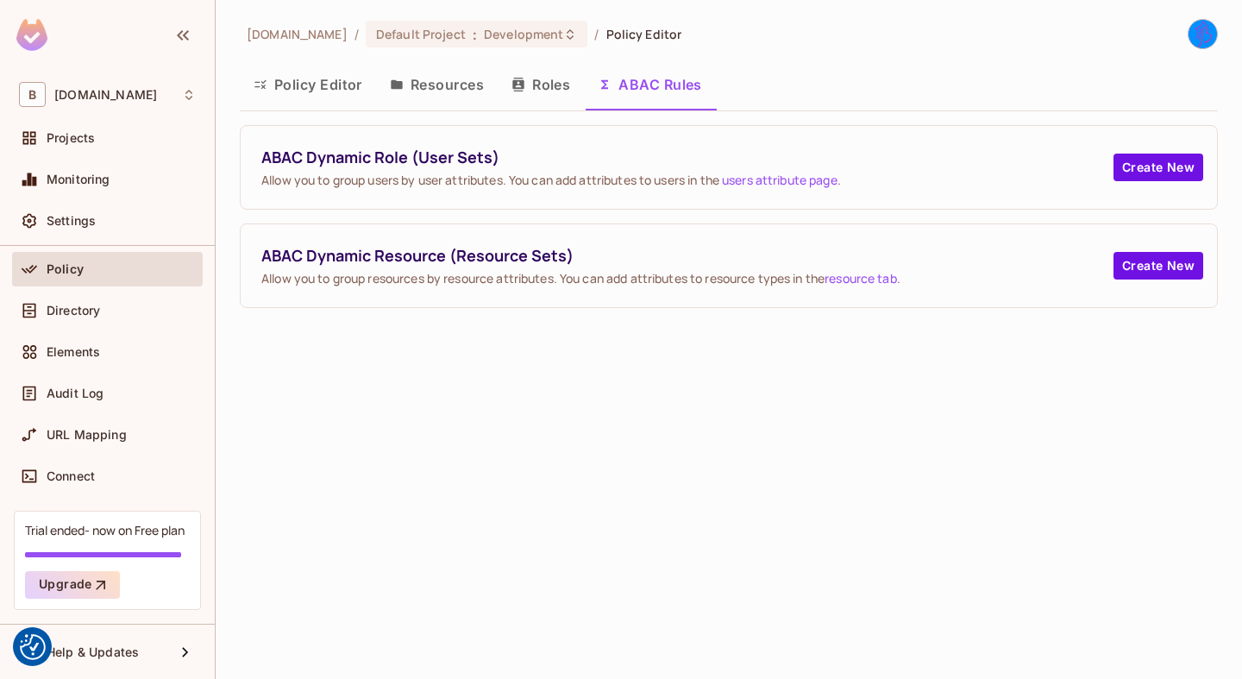
click at [311, 87] on button "Policy Editor" at bounding box center [308, 84] width 136 height 43
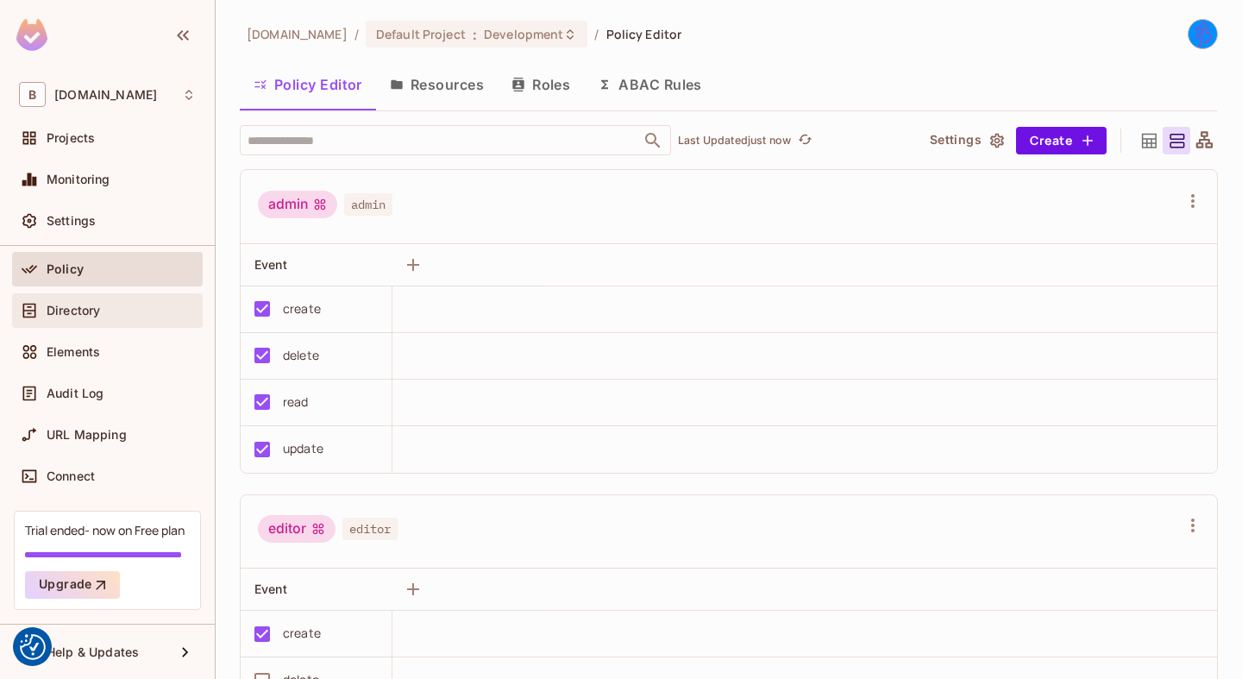
click at [122, 304] on div "Directory" at bounding box center [121, 311] width 149 height 14
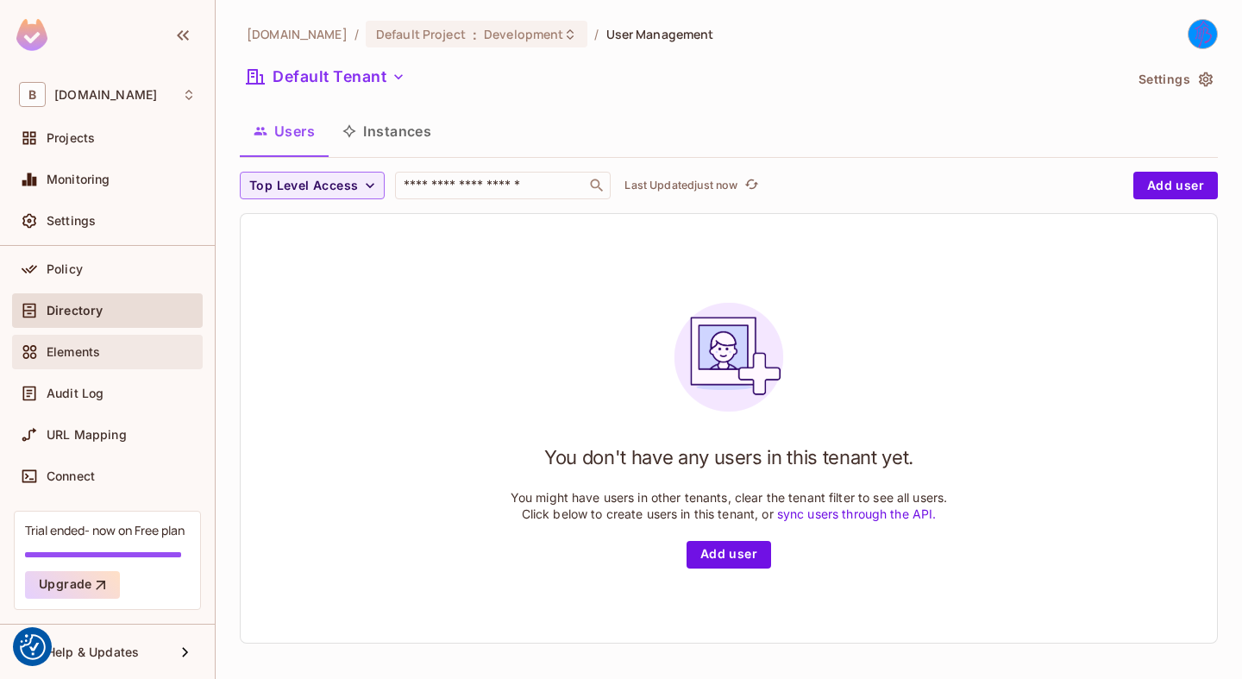
click at [135, 355] on div "Elements" at bounding box center [121, 352] width 149 height 14
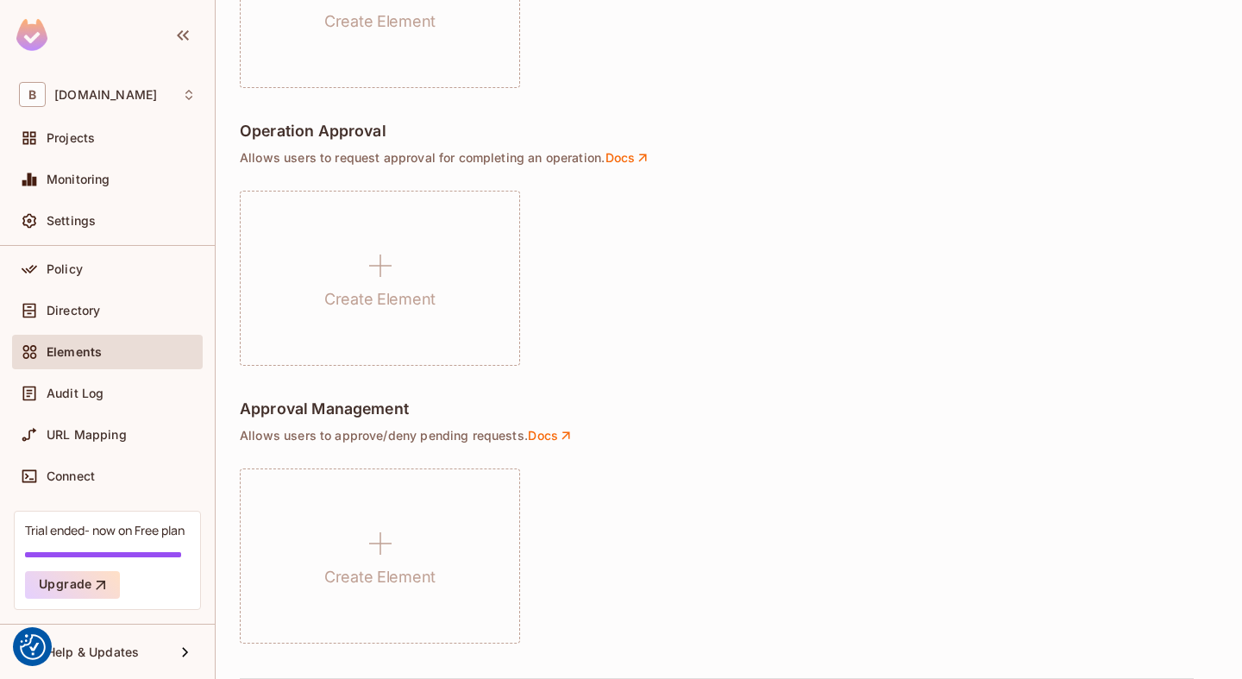
scroll to position [1243, 0]
click at [116, 379] on div "Audit Log" at bounding box center [107, 393] width 191 height 35
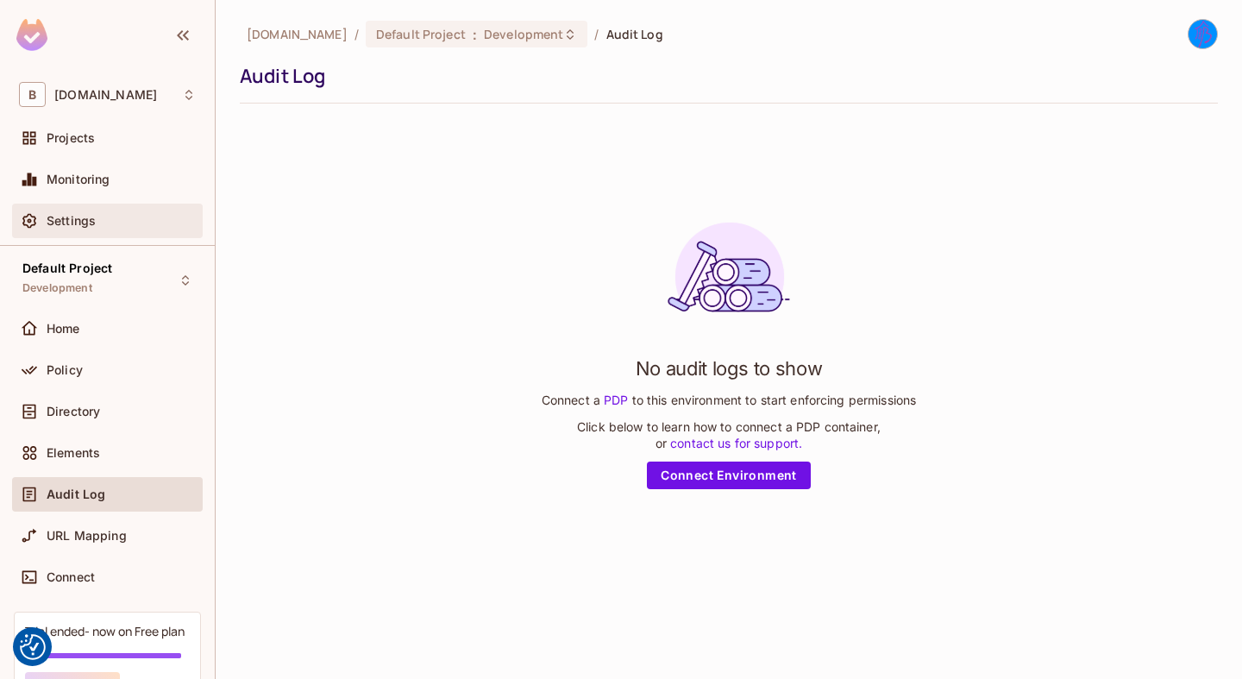
click at [106, 226] on div "Settings" at bounding box center [121, 221] width 149 height 14
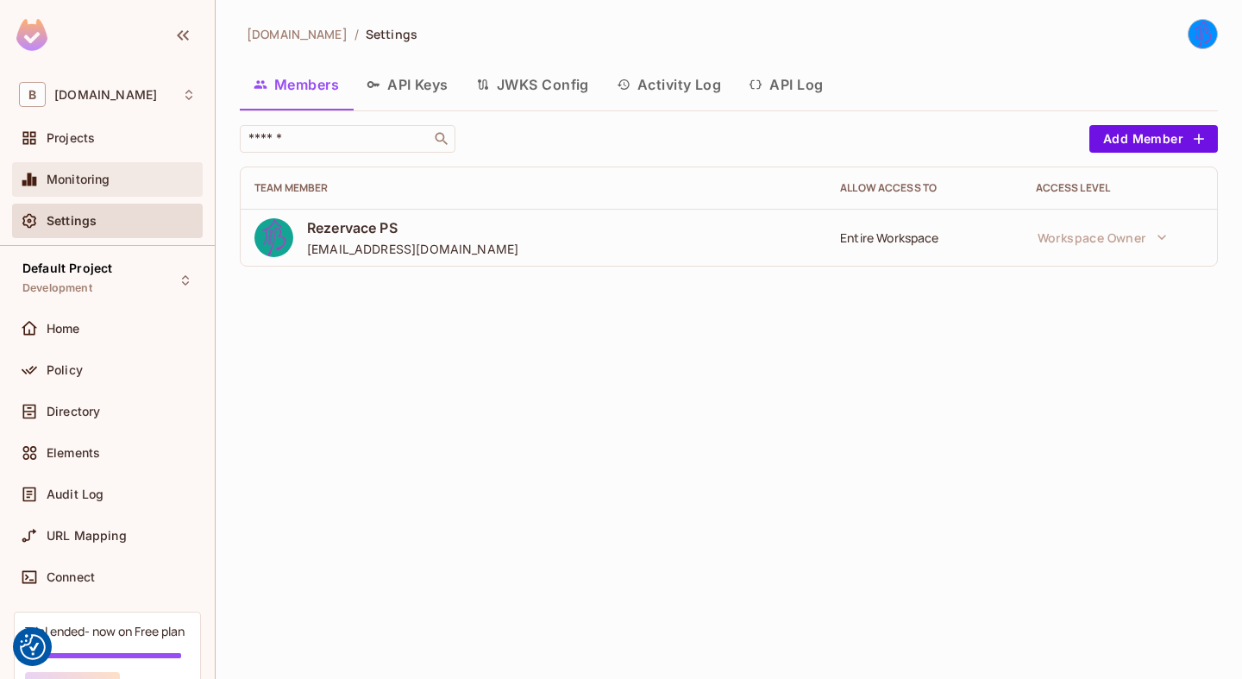
click at [102, 173] on span "Monitoring" at bounding box center [79, 180] width 64 height 14
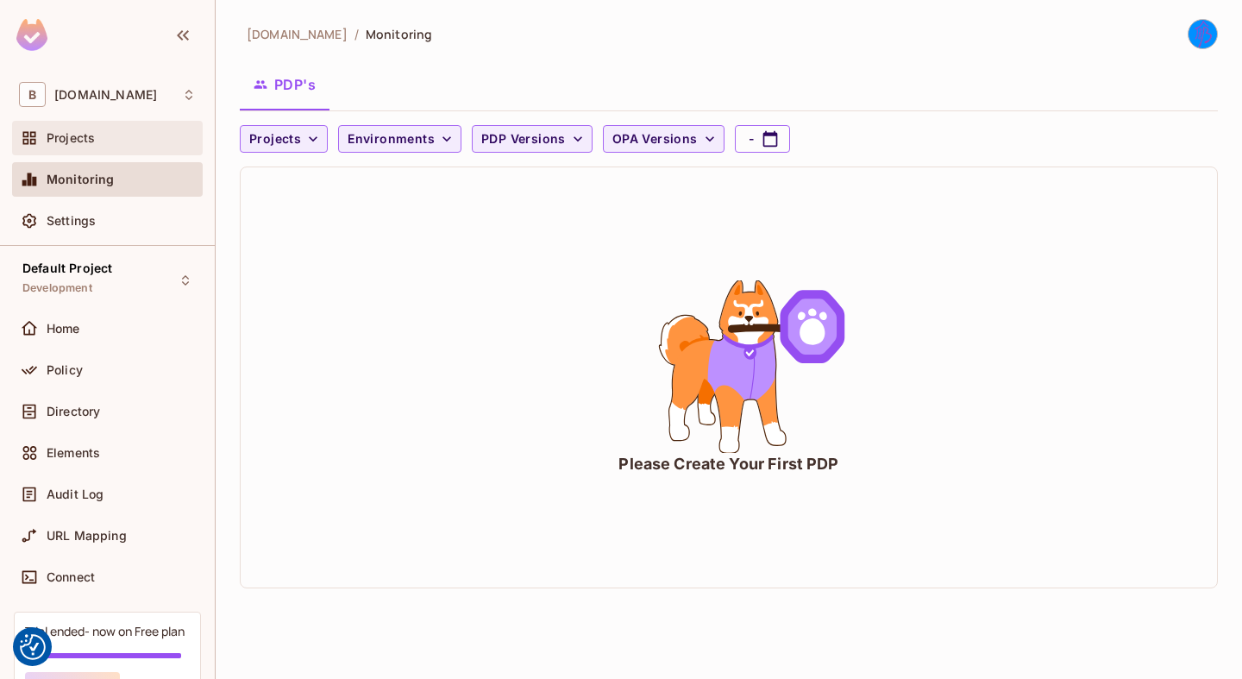
click at [140, 143] on div "Projects" at bounding box center [121, 138] width 149 height 14
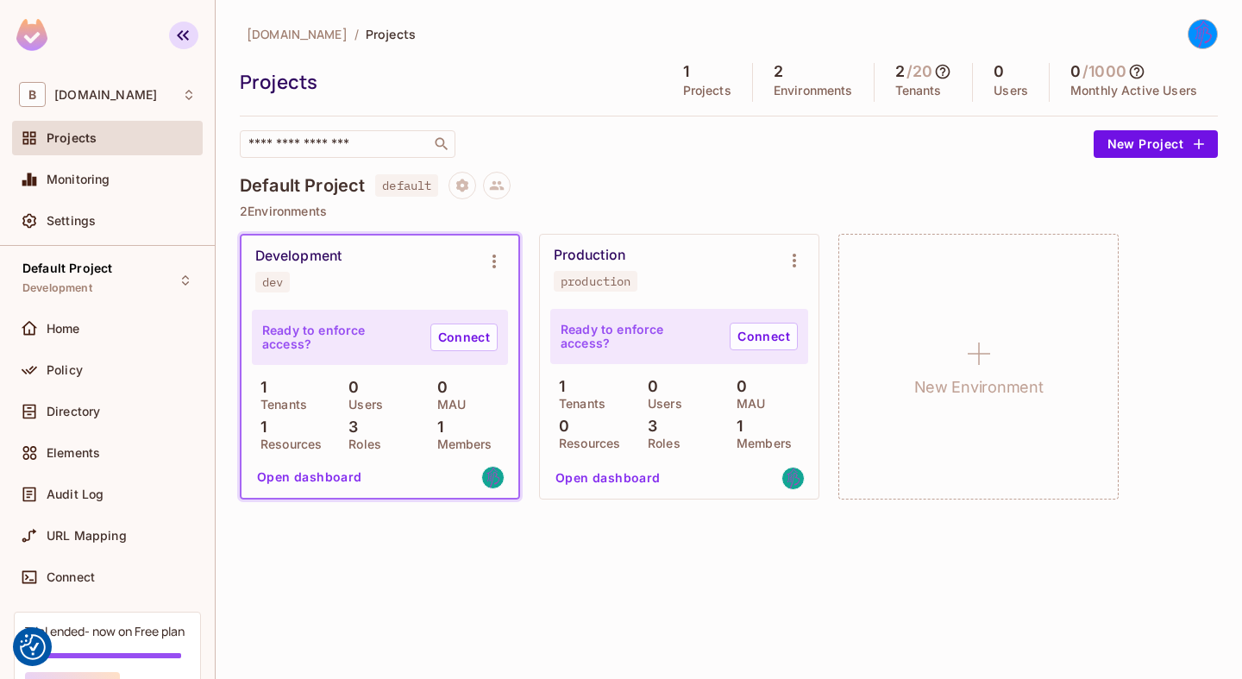
click at [185, 33] on icon "button" at bounding box center [183, 35] width 21 height 21
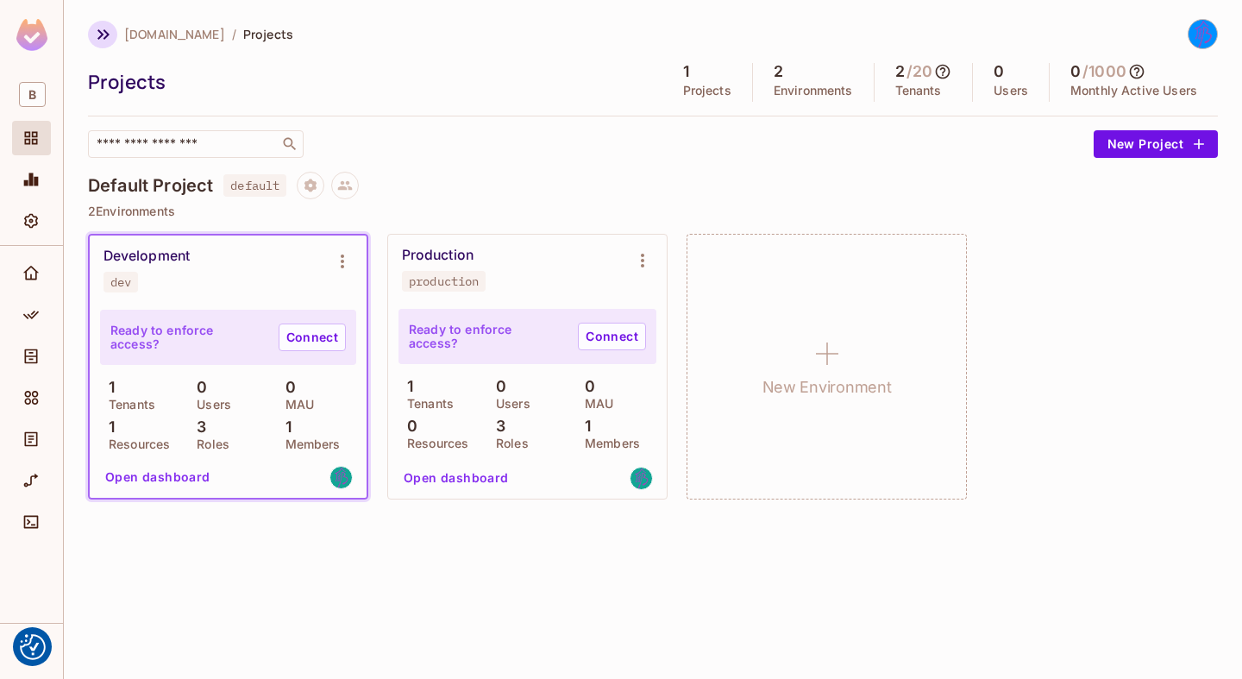
click at [111, 29] on icon "button" at bounding box center [103, 34] width 21 height 21
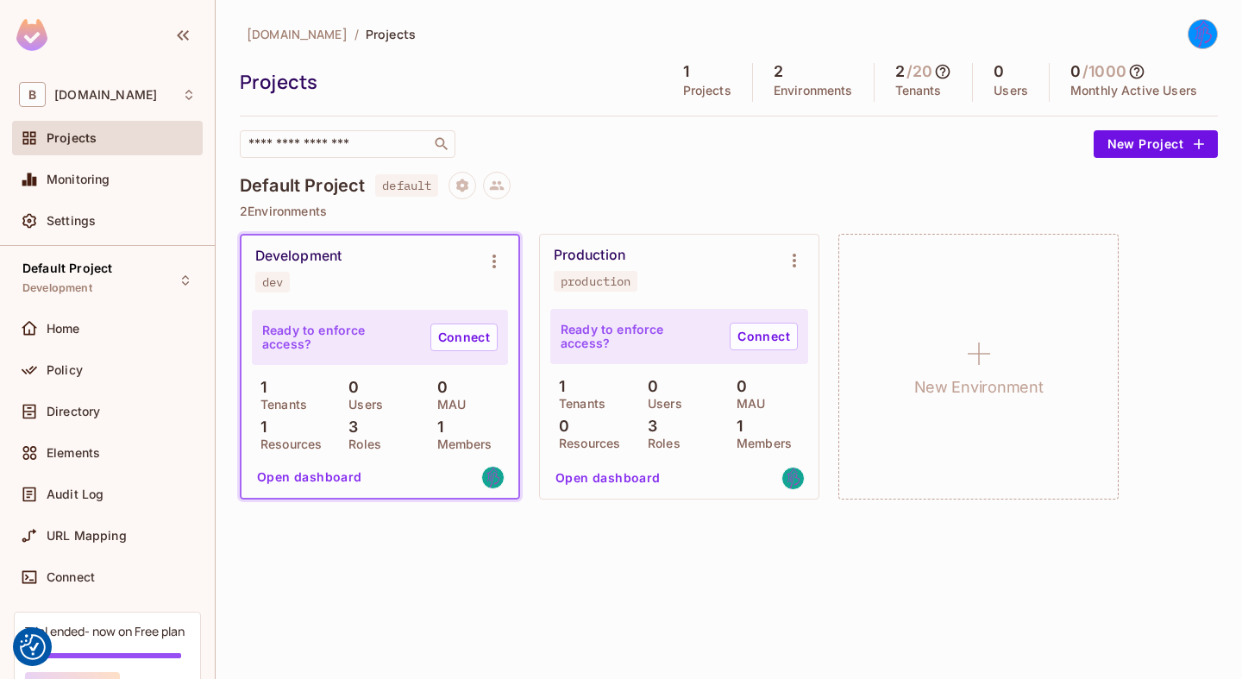
click at [28, 27] on img at bounding box center [31, 35] width 31 height 32
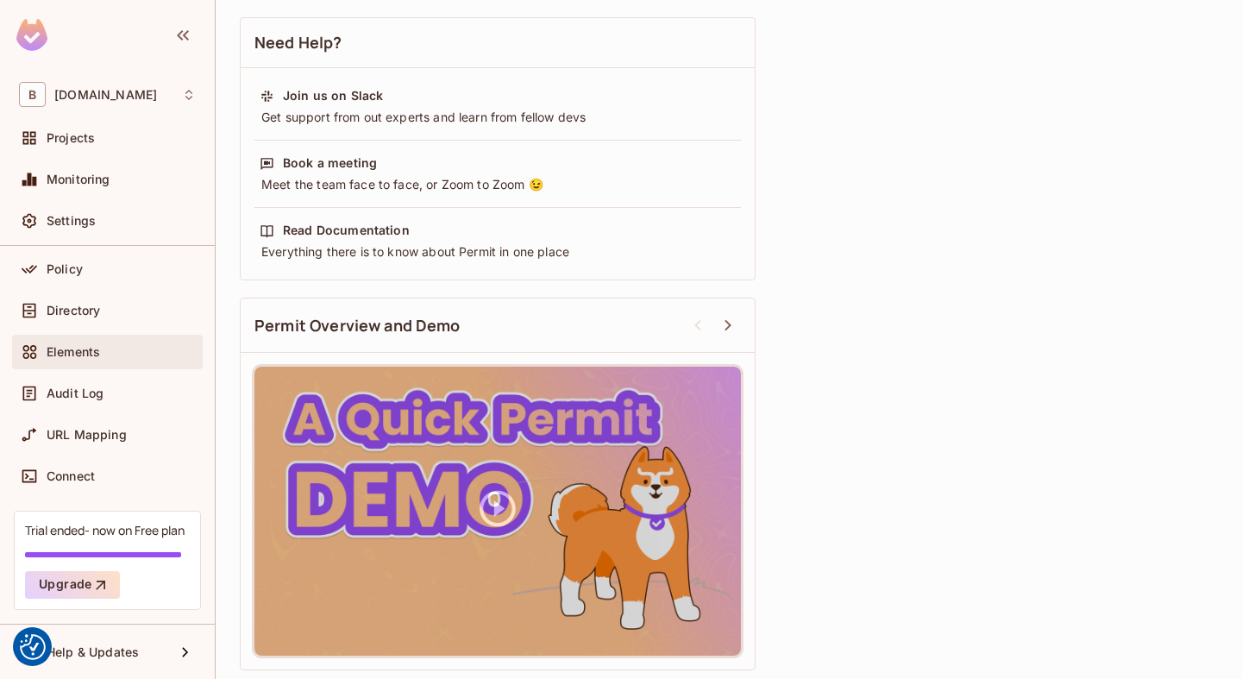
scroll to position [101, 0]
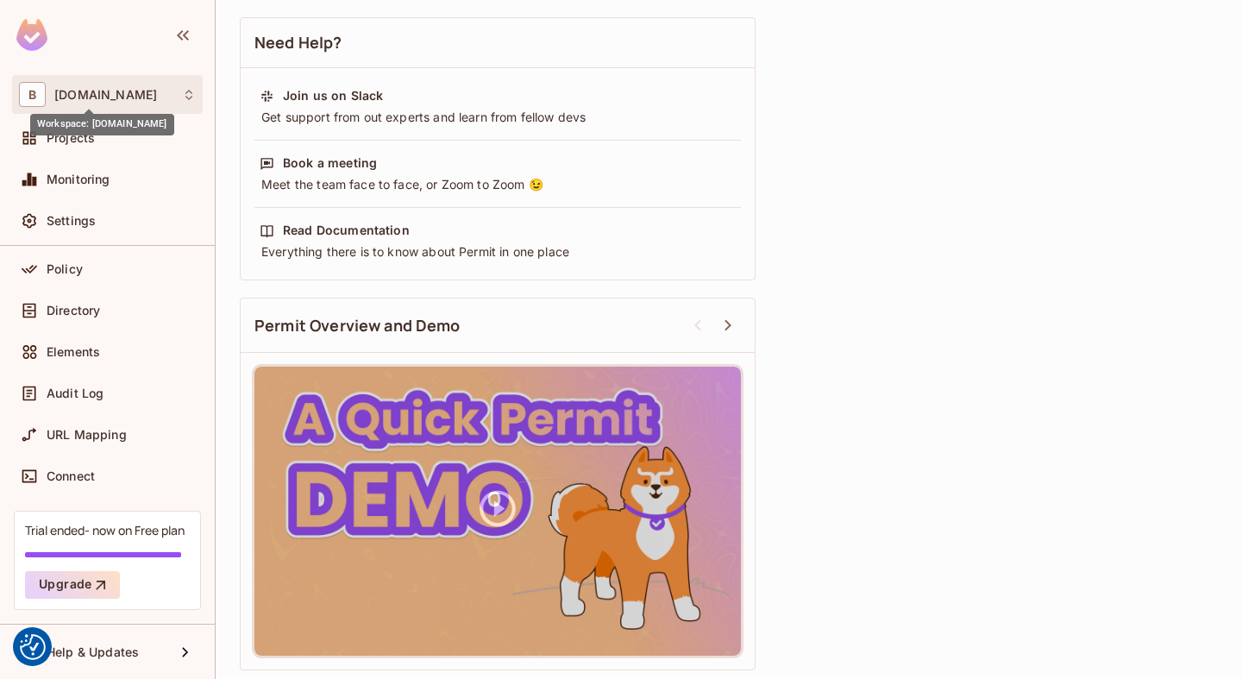
click at [111, 91] on span "buk.cvut.cz" at bounding box center [105, 95] width 103 height 14
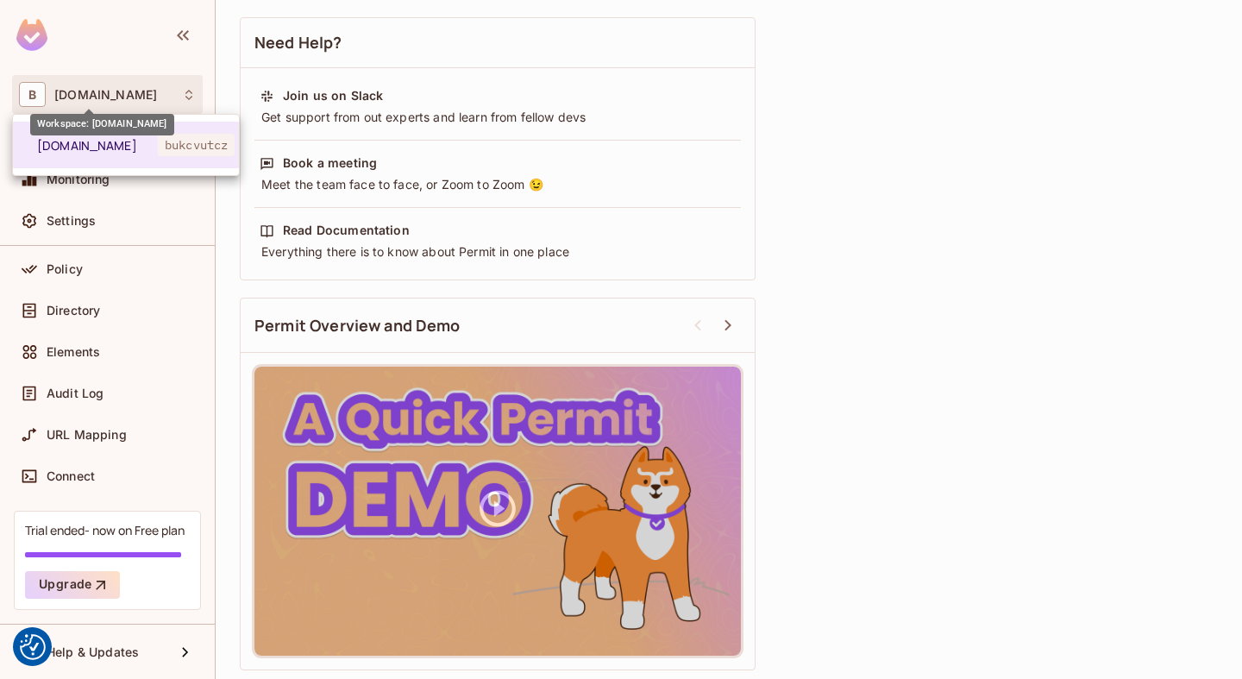
click at [111, 91] on div at bounding box center [621, 339] width 1242 height 679
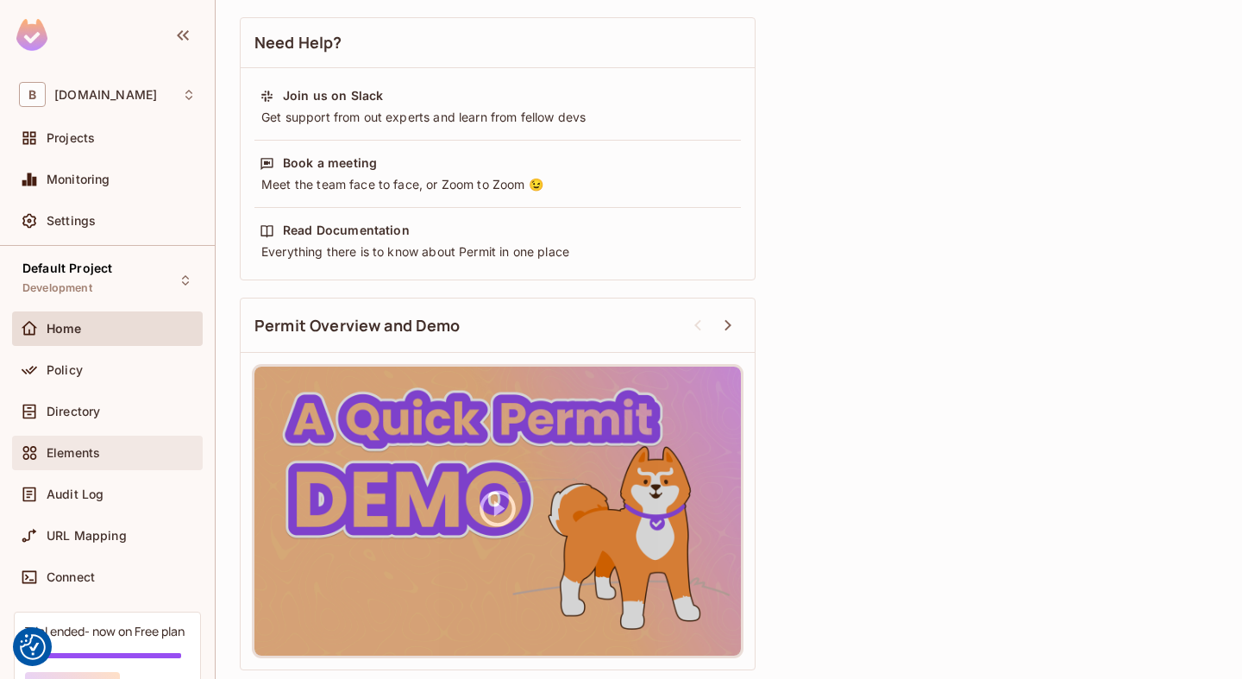
scroll to position [0, 0]
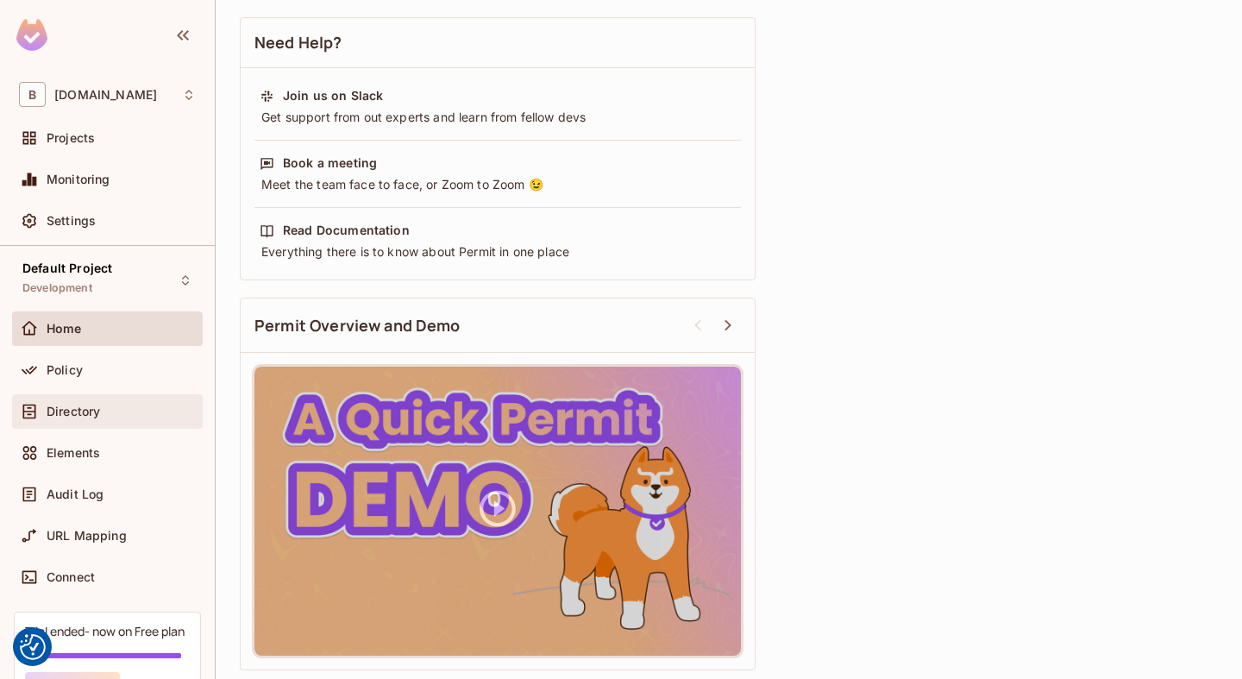
click at [91, 415] on span "Directory" at bounding box center [73, 412] width 53 height 14
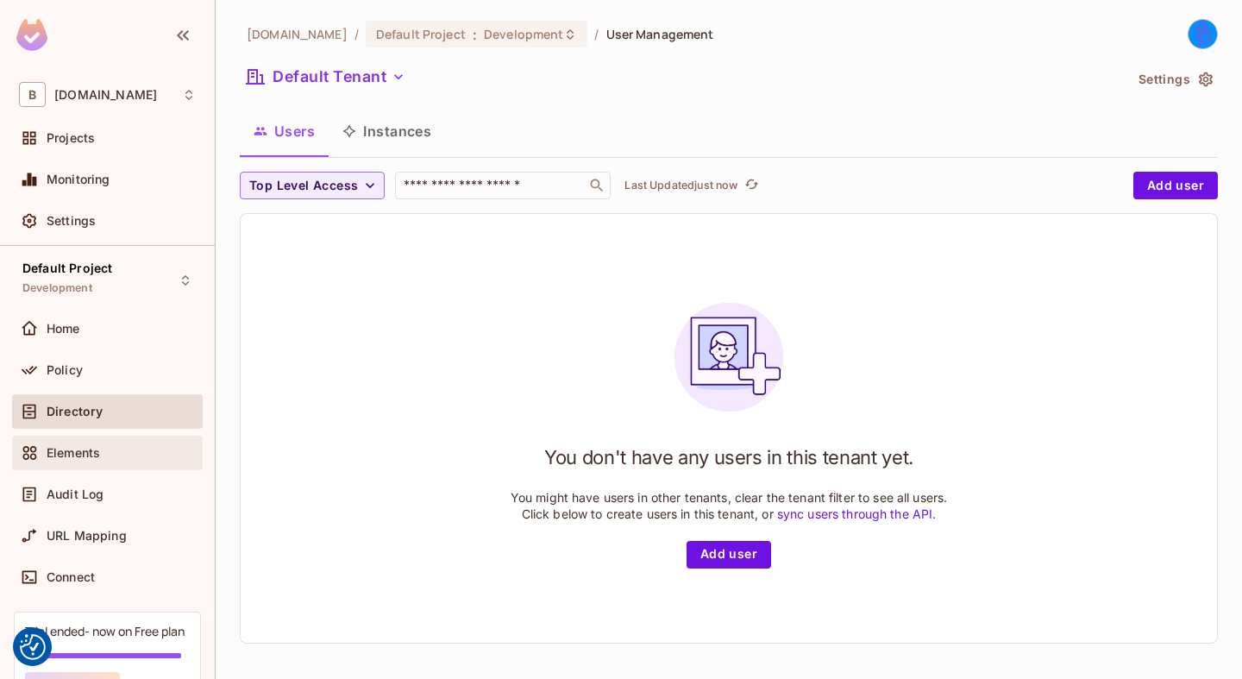
click at [85, 459] on span "Elements" at bounding box center [73, 453] width 53 height 14
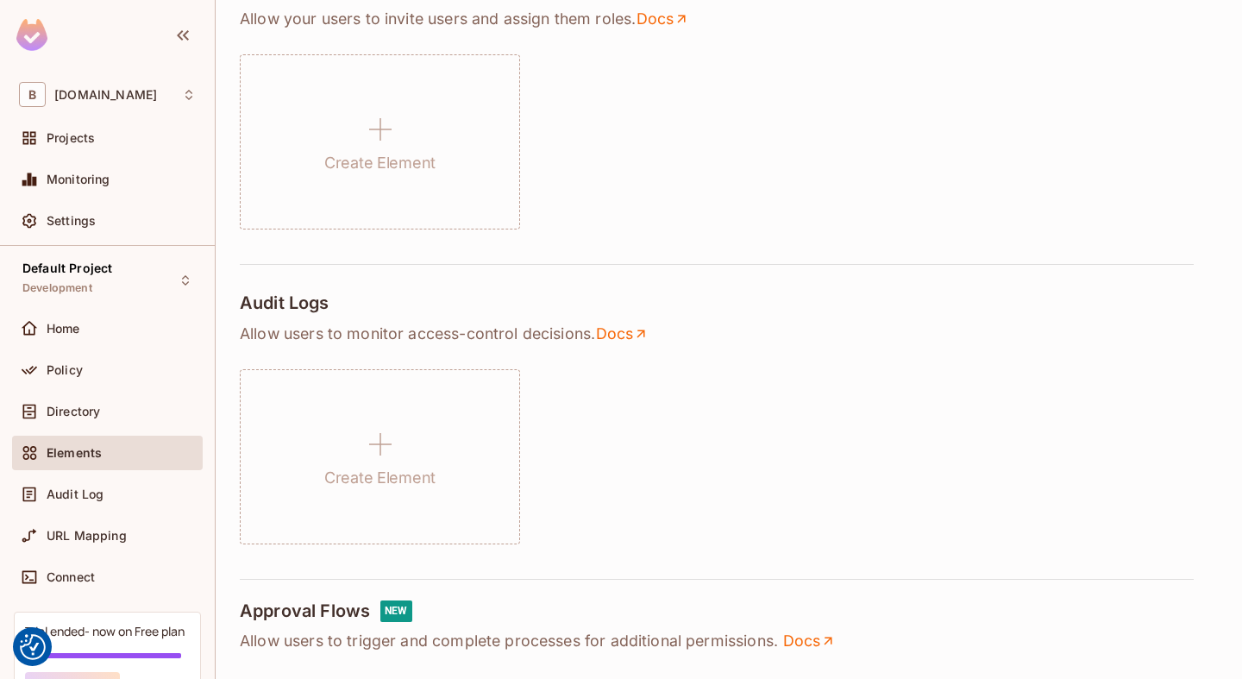
scroll to position [443, 0]
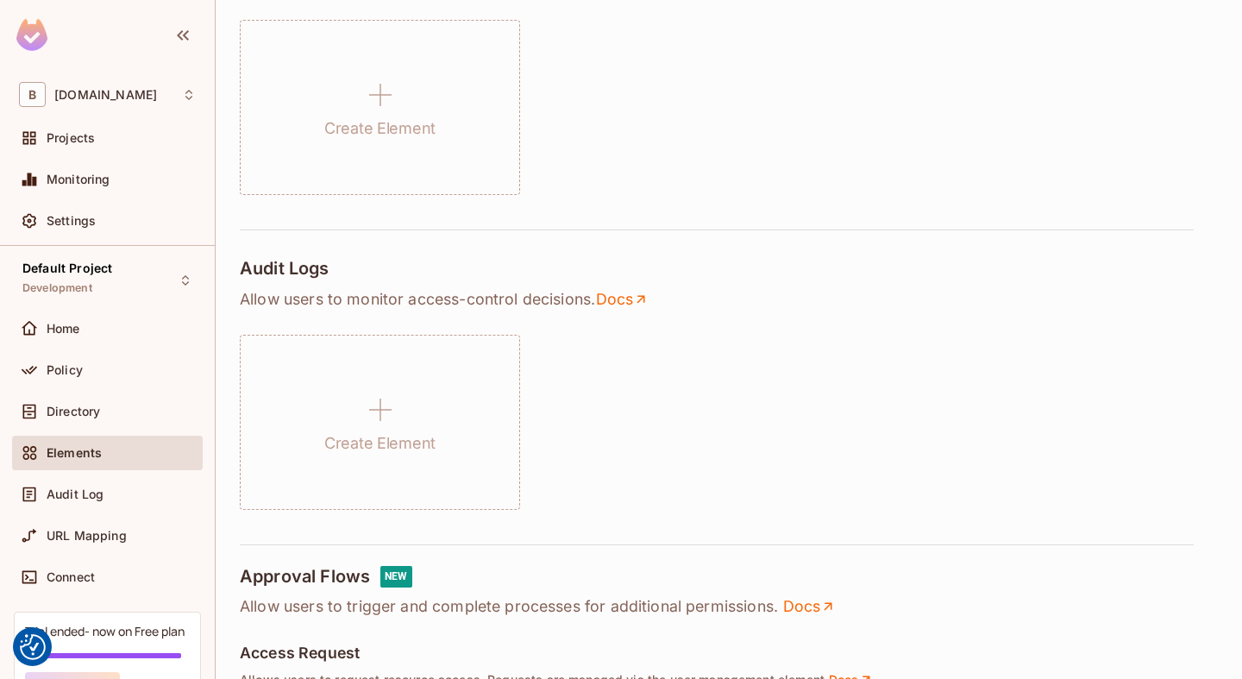
click at [518, 258] on div "Audit Logs" at bounding box center [729, 270] width 978 height 24
click at [117, 480] on div "Audit Log" at bounding box center [107, 494] width 191 height 35
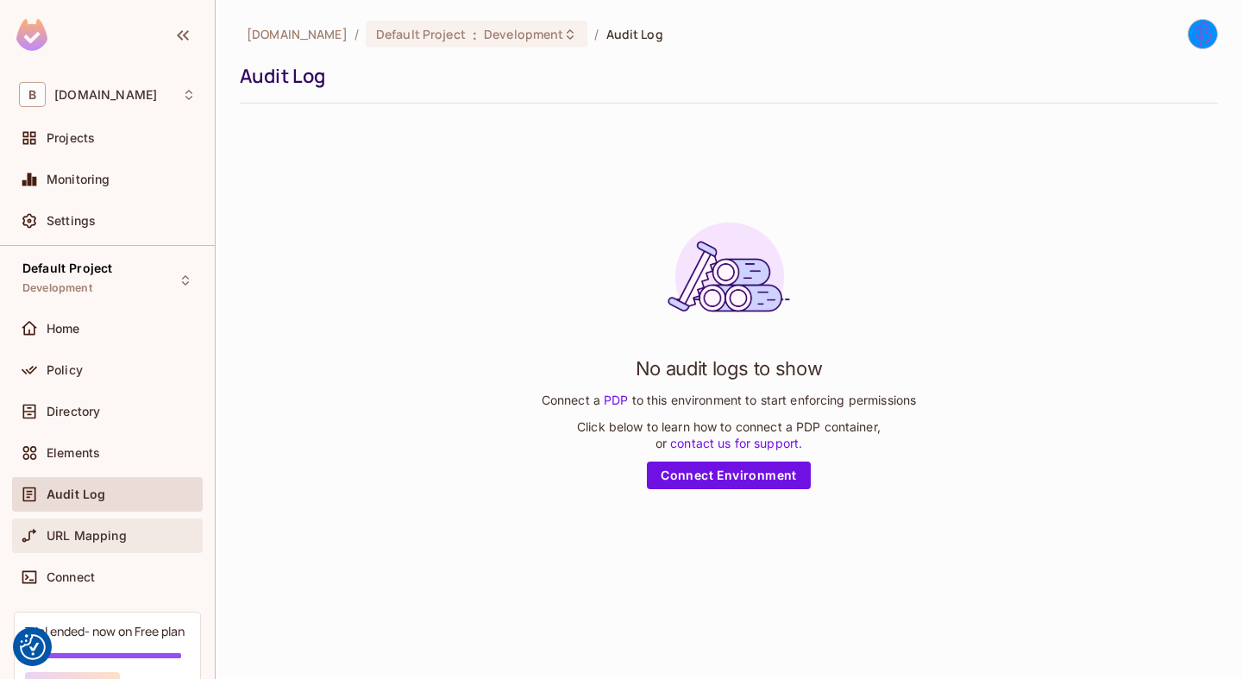
click at [114, 538] on span "URL Mapping" at bounding box center [87, 536] width 80 height 14
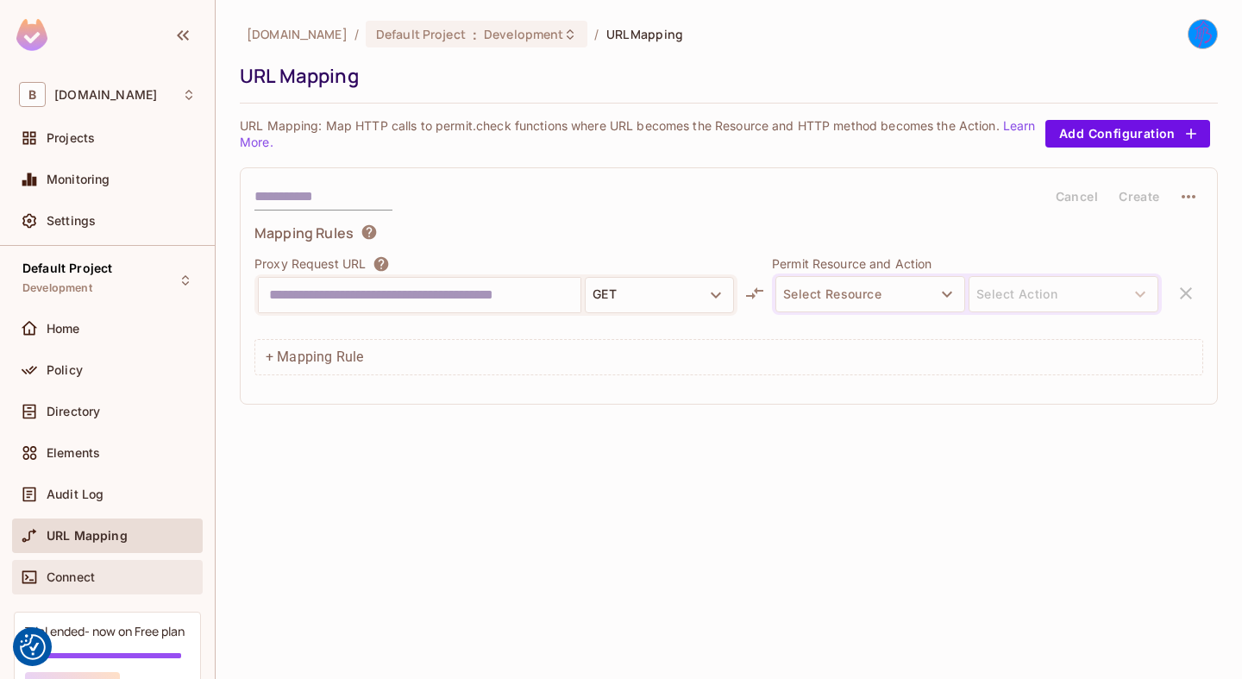
click at [104, 572] on div "Connect" at bounding box center [121, 577] width 149 height 14
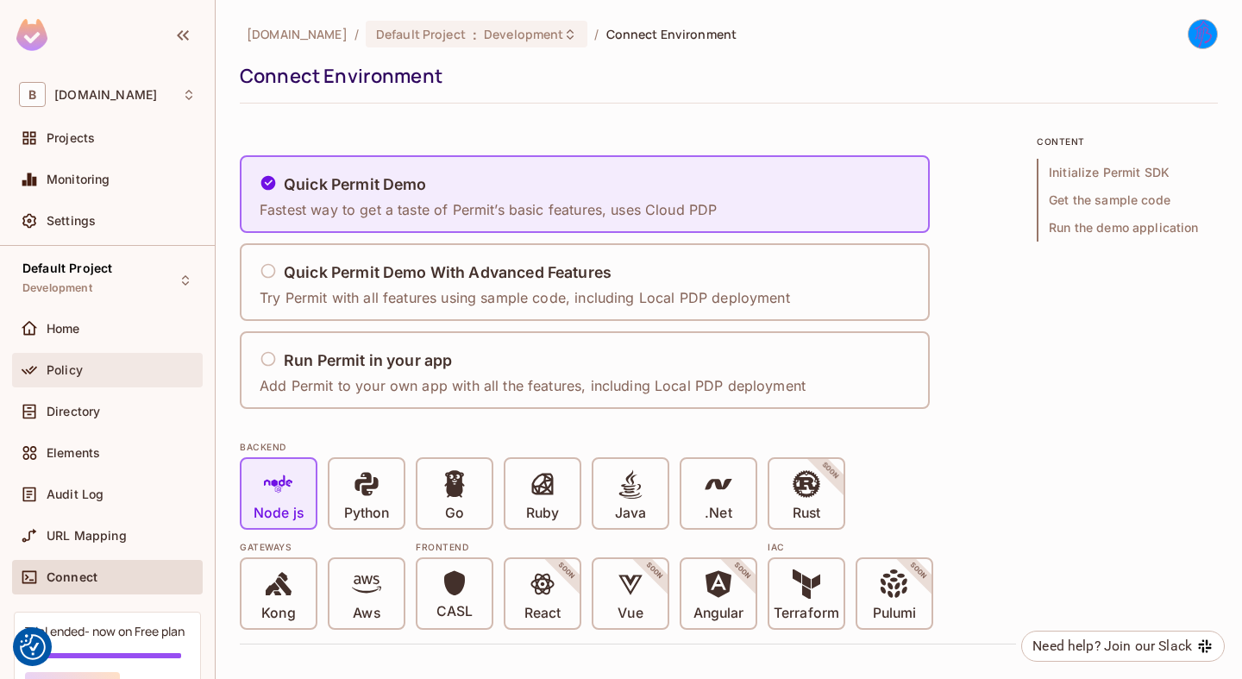
click at [113, 370] on div "Policy" at bounding box center [121, 370] width 149 height 14
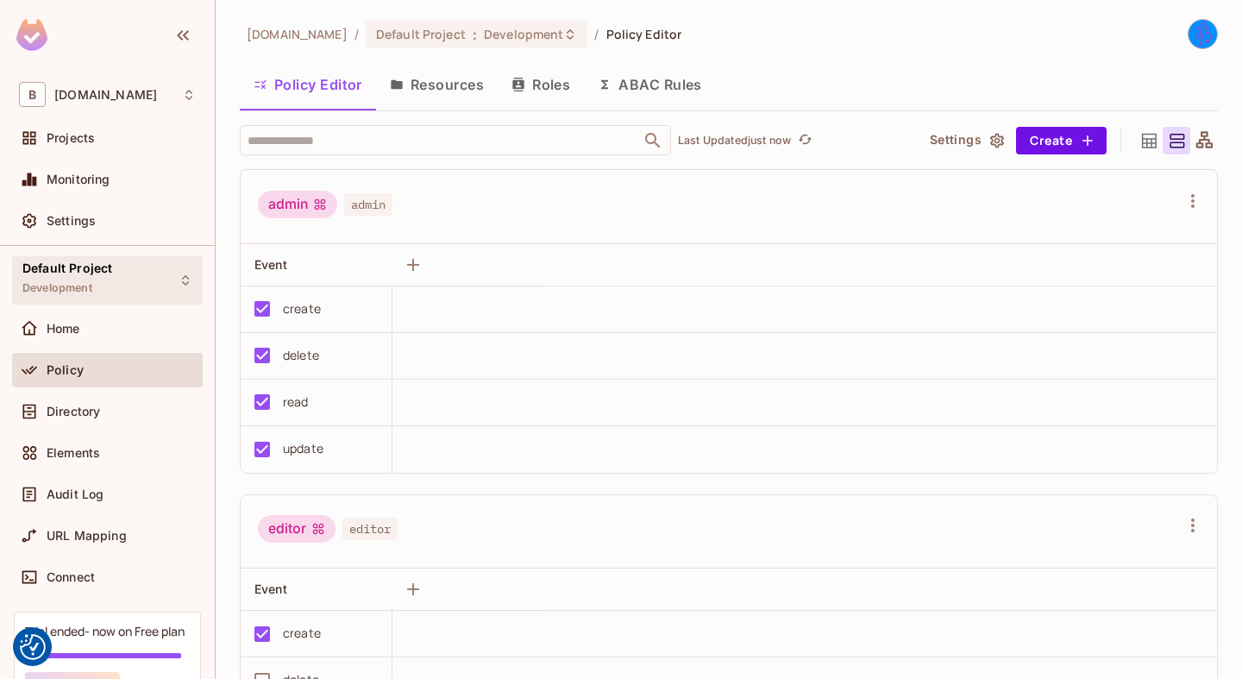
click at [125, 267] on div "Default Project Development" at bounding box center [107, 279] width 191 height 47
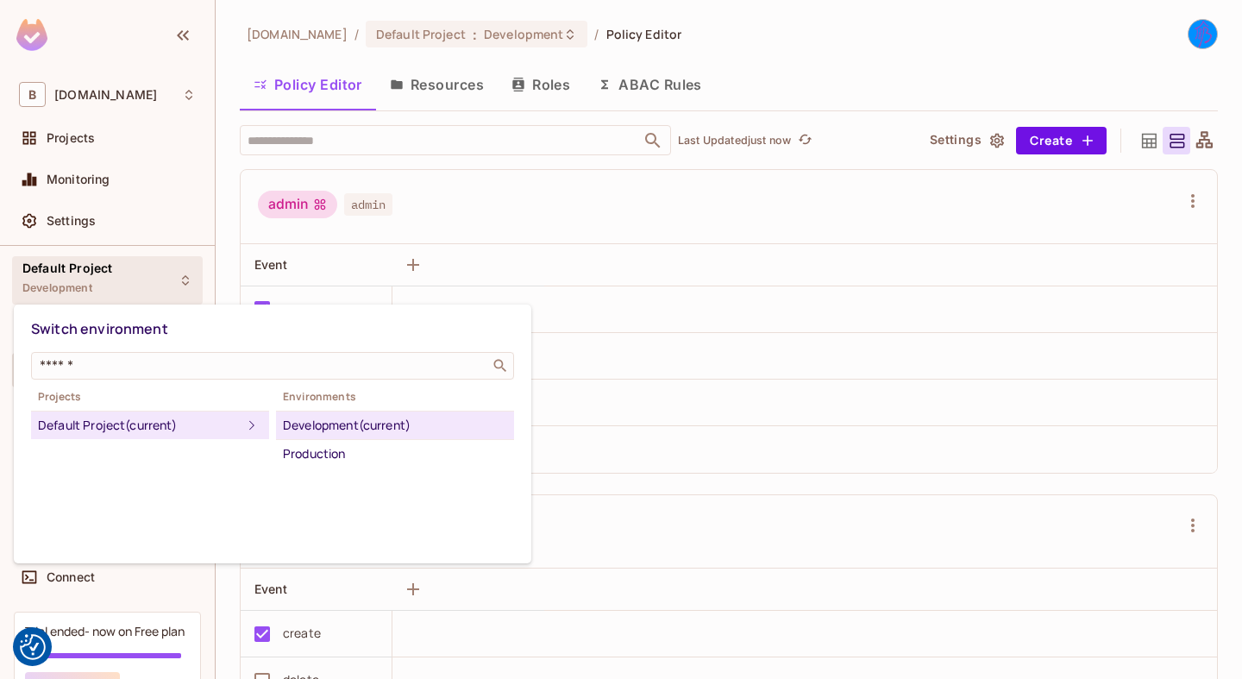
click at [168, 424] on div "Default Project (current)" at bounding box center [140, 425] width 204 height 21
click at [164, 271] on div at bounding box center [621, 339] width 1242 height 679
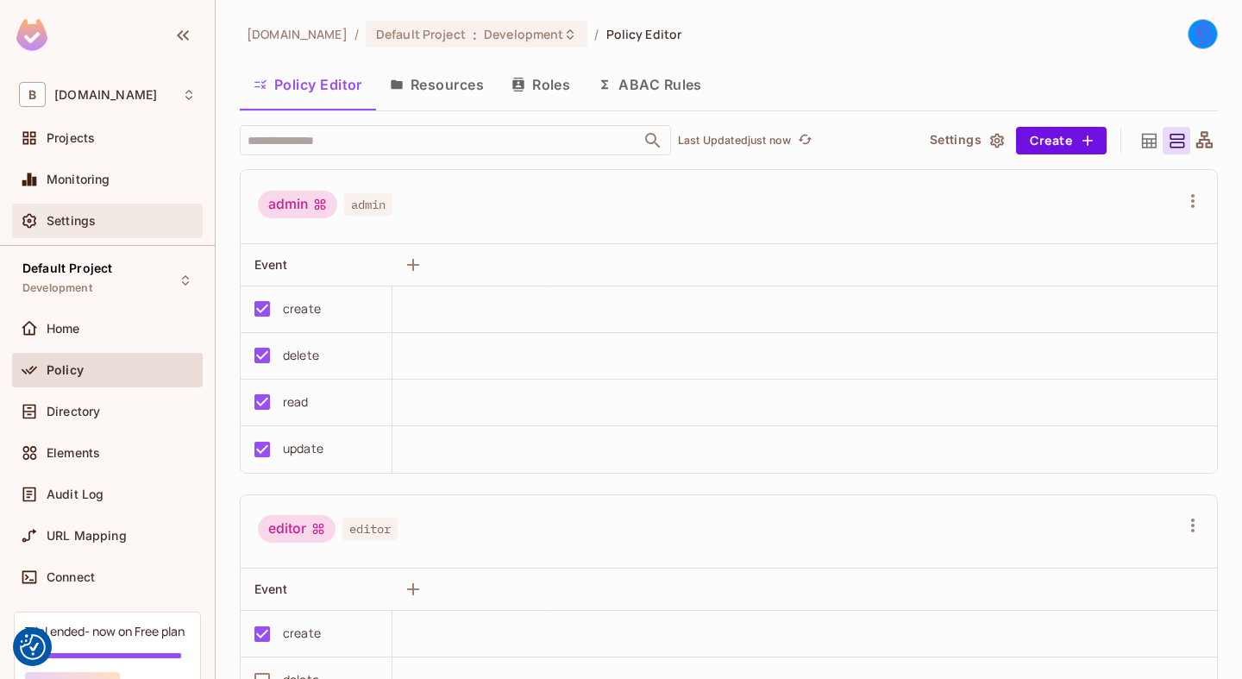
click at [116, 219] on div "Settings" at bounding box center [121, 221] width 149 height 14
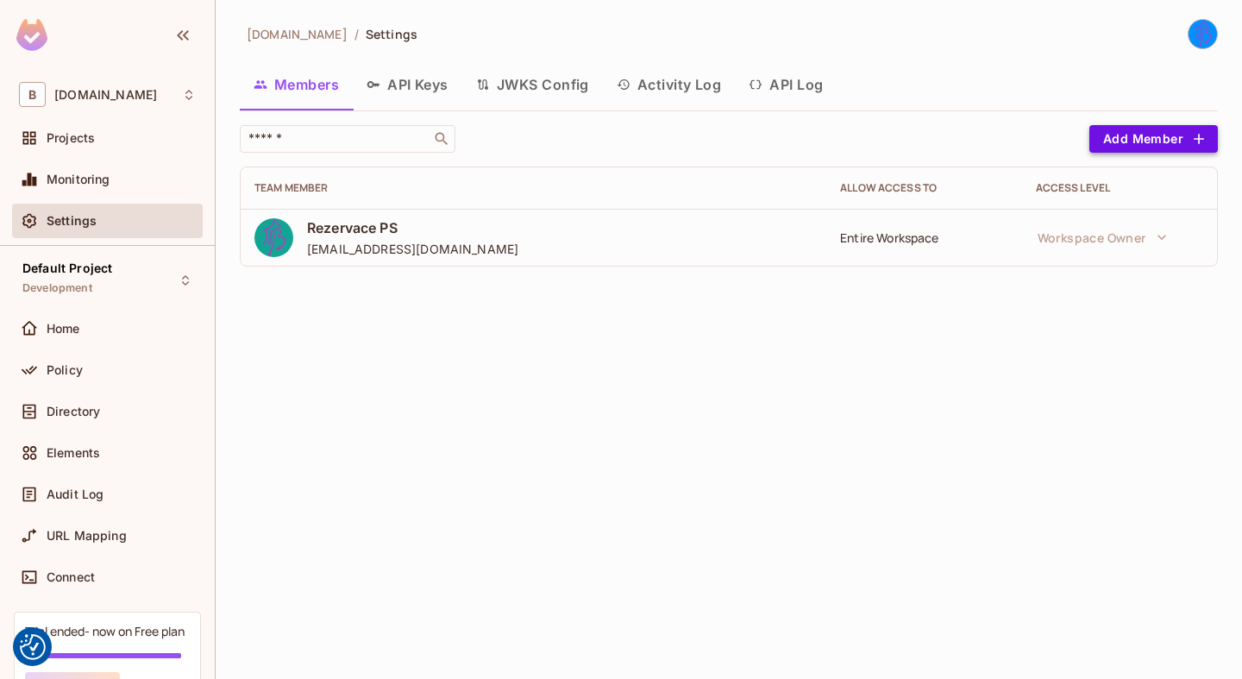
click at [1130, 147] on button "Add Member" at bounding box center [1153, 139] width 129 height 28
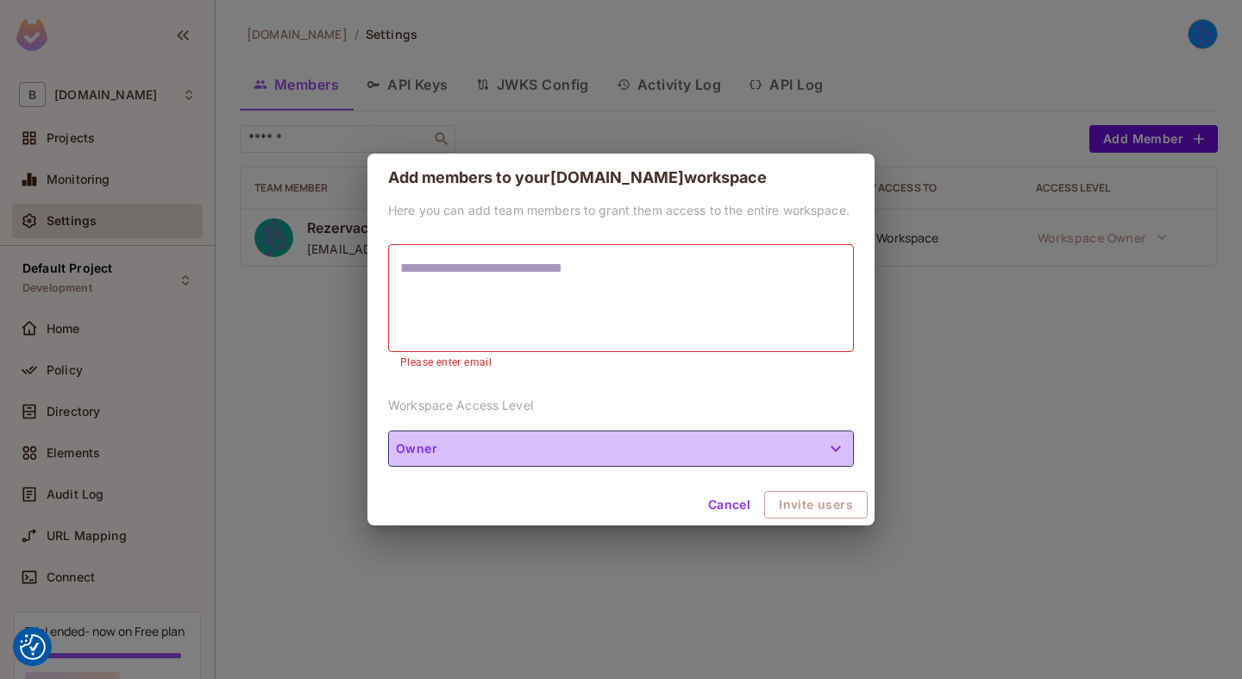
click at [550, 434] on button "Owner" at bounding box center [621, 448] width 466 height 36
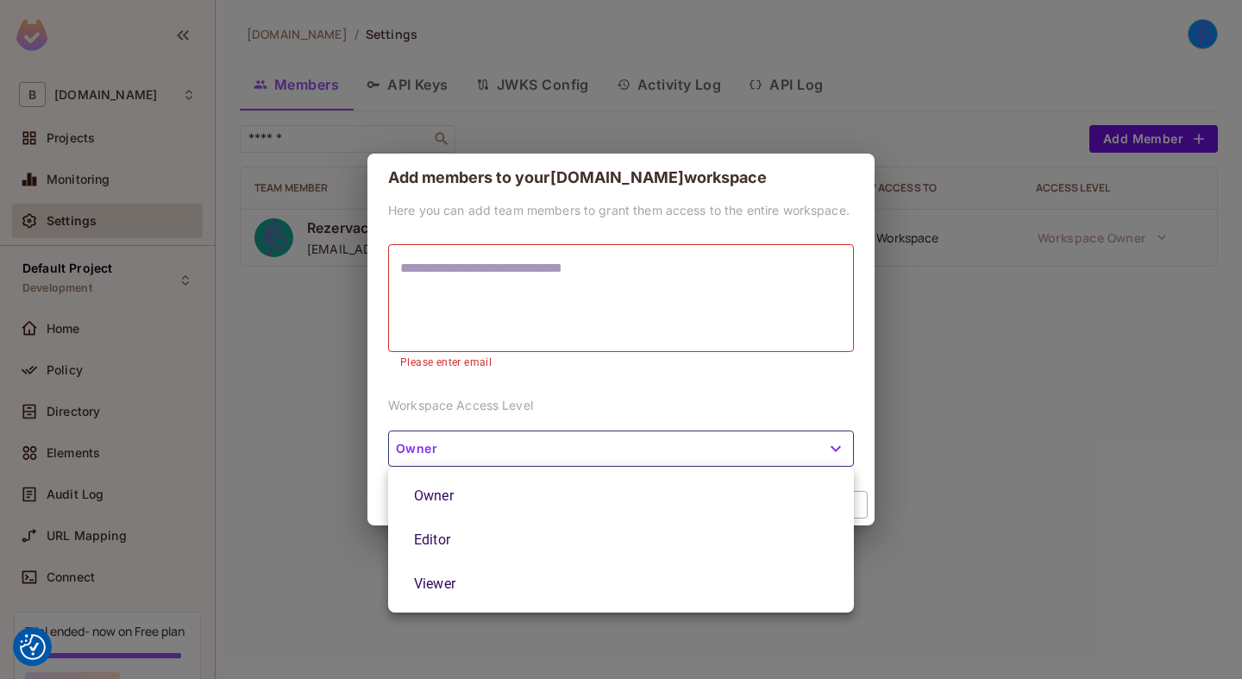
click at [666, 401] on div at bounding box center [621, 339] width 1242 height 679
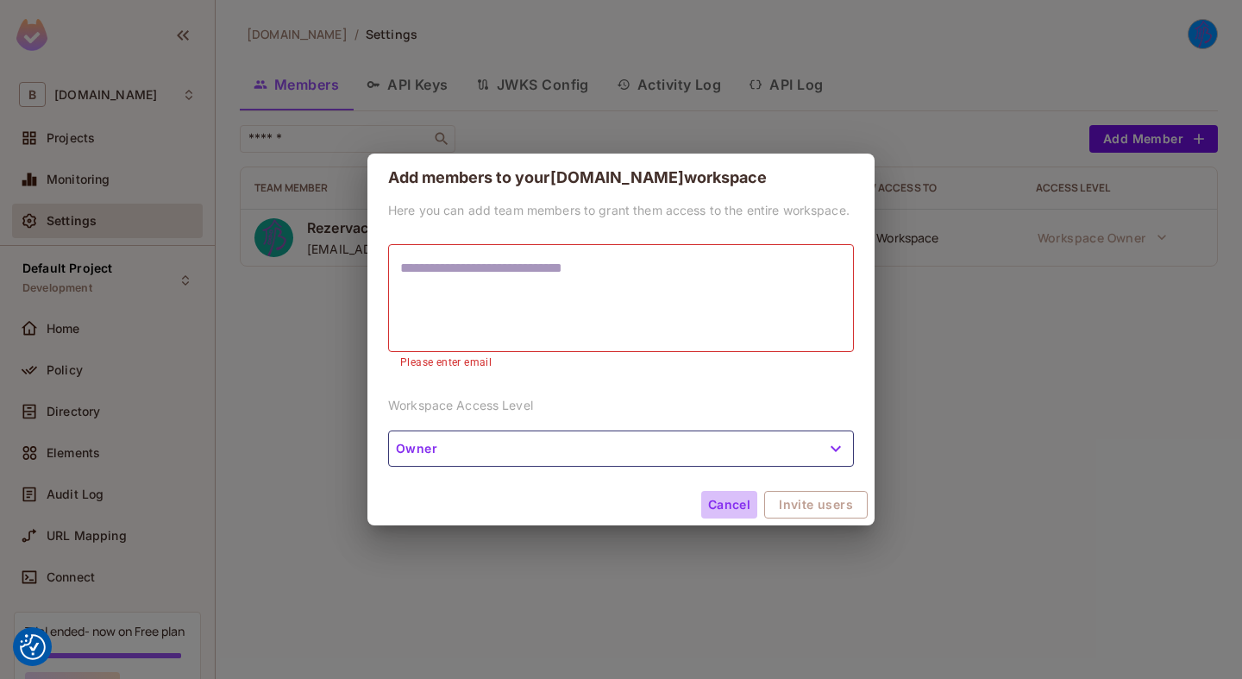
click at [735, 504] on button "Cancel" at bounding box center [729, 505] width 56 height 28
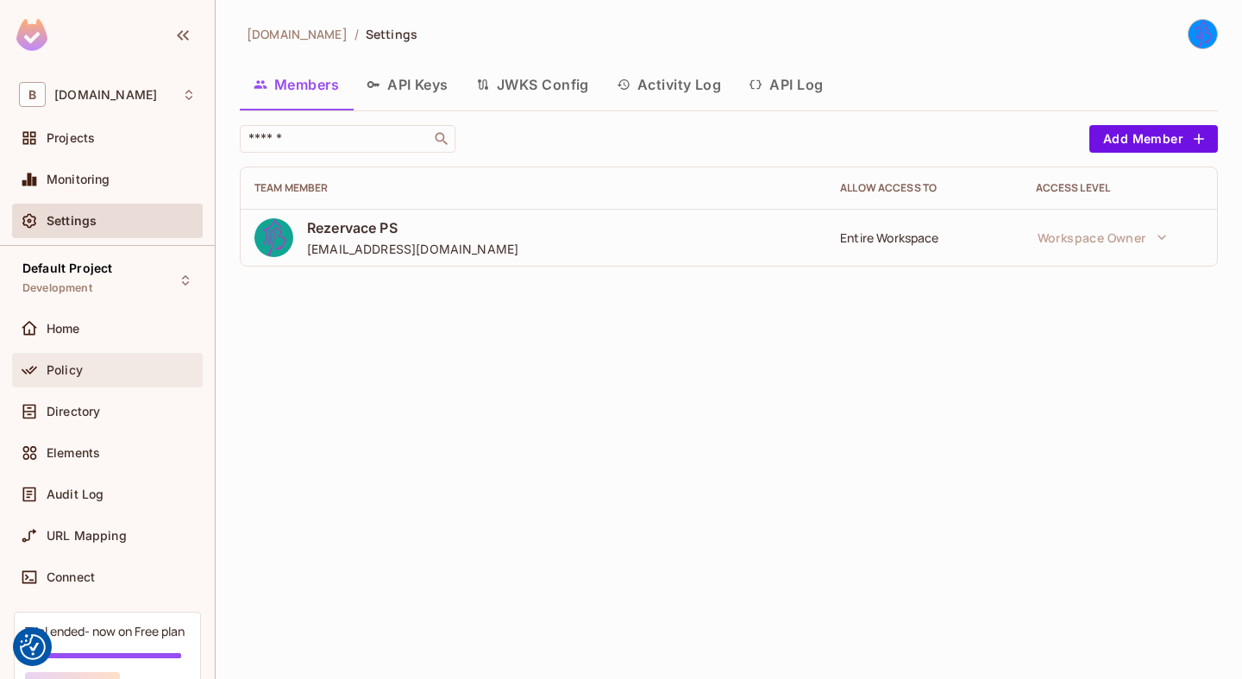
click at [112, 375] on div "Policy" at bounding box center [121, 370] width 149 height 14
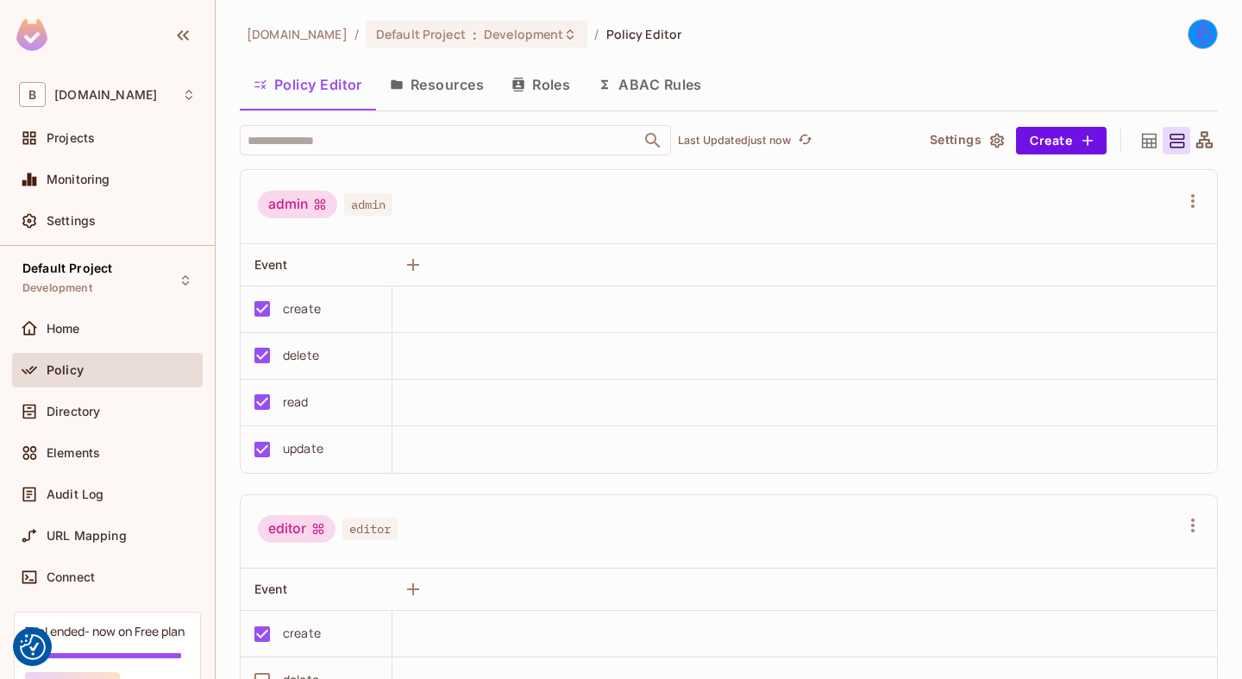
click at [561, 86] on button "Roles" at bounding box center [541, 84] width 86 height 43
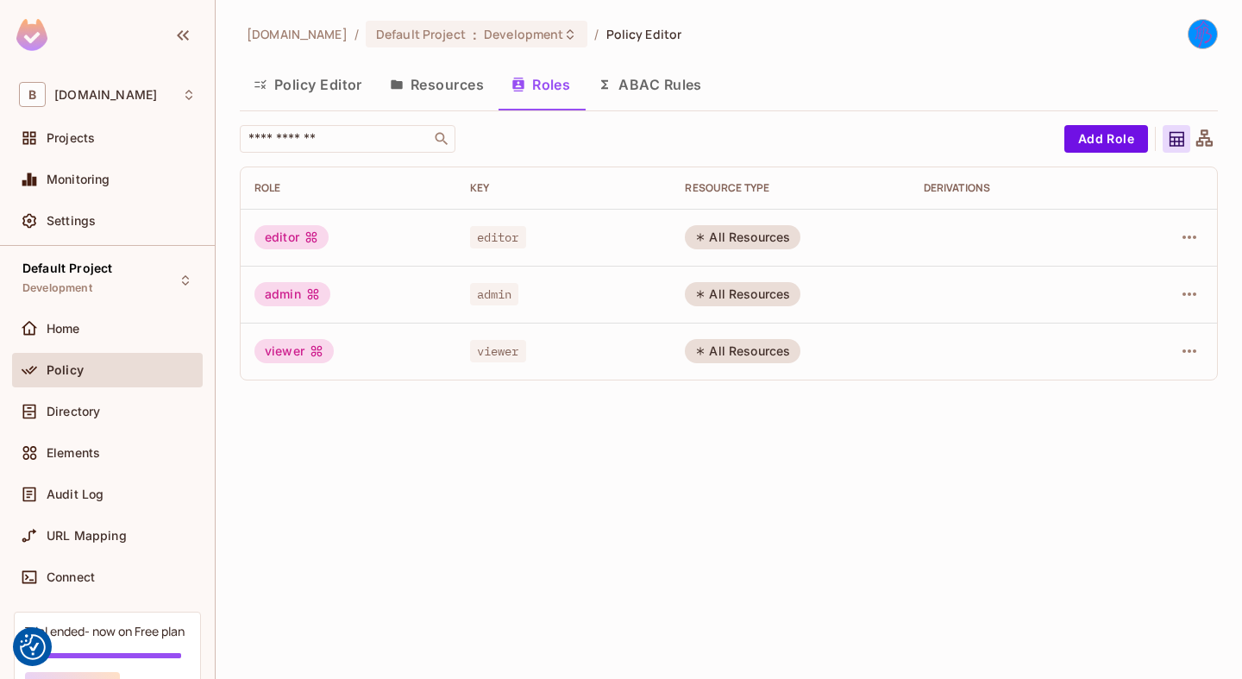
click at [468, 78] on button "Resources" at bounding box center [437, 84] width 122 height 43
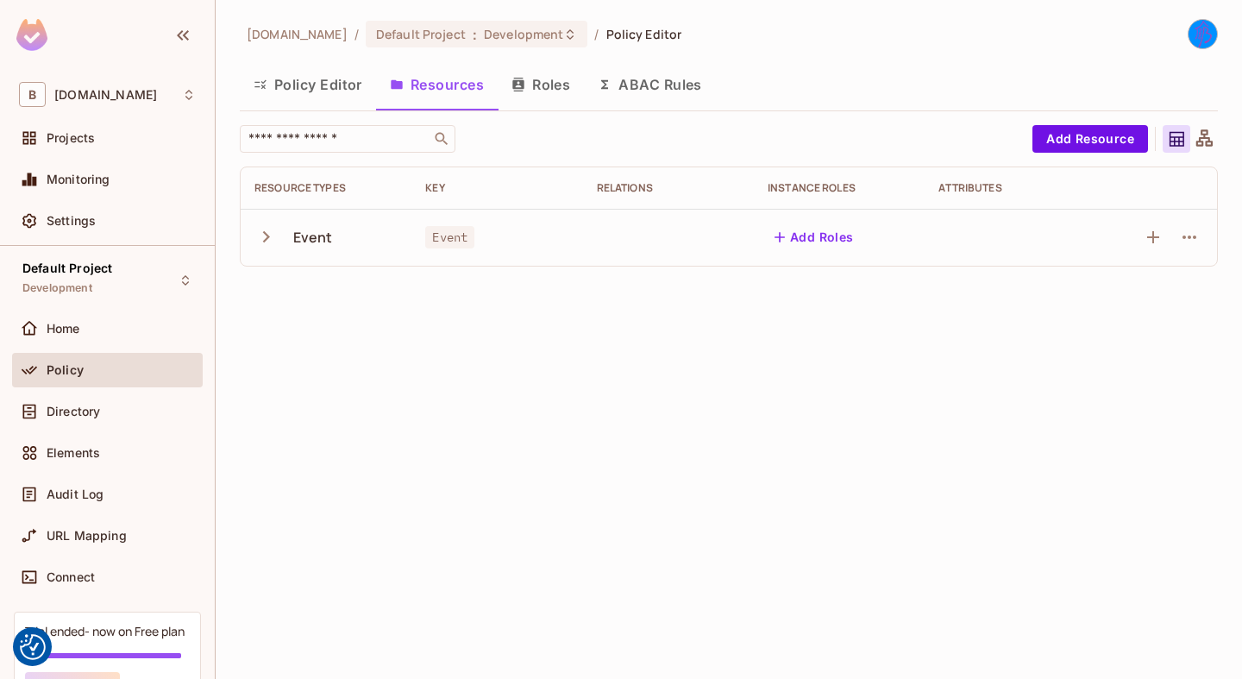
click at [319, 74] on button "Policy Editor" at bounding box center [308, 84] width 136 height 43
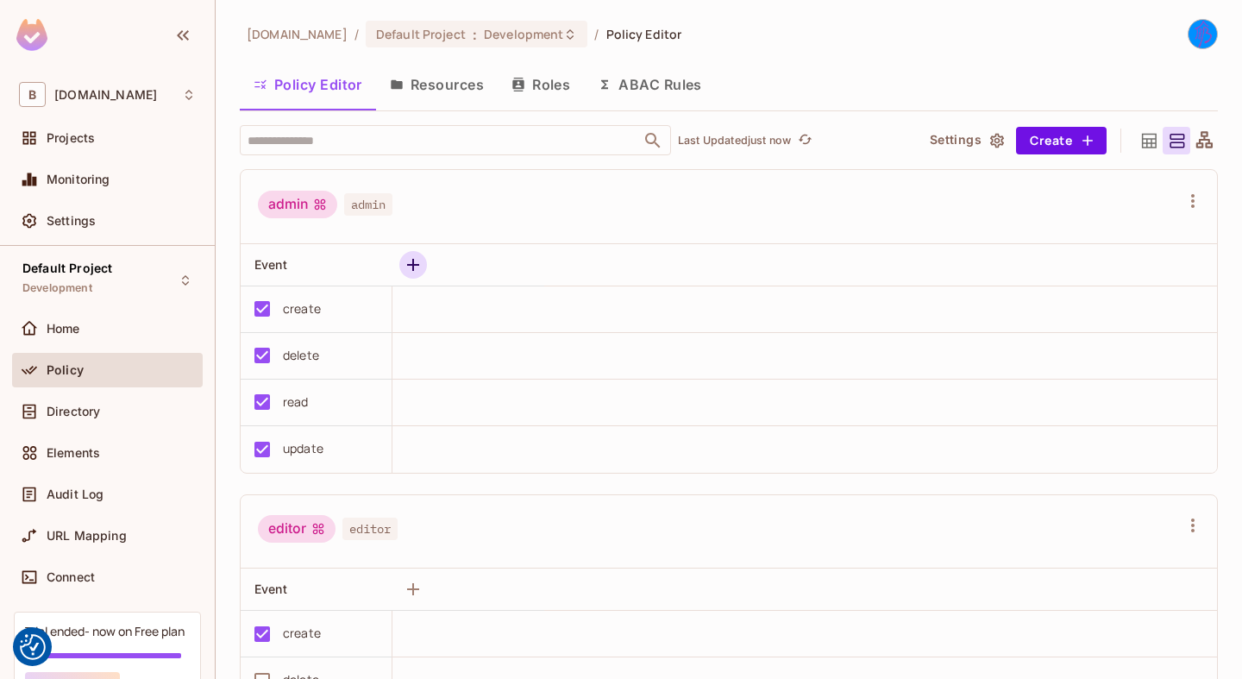
click at [423, 267] on icon "button" at bounding box center [413, 264] width 21 height 21
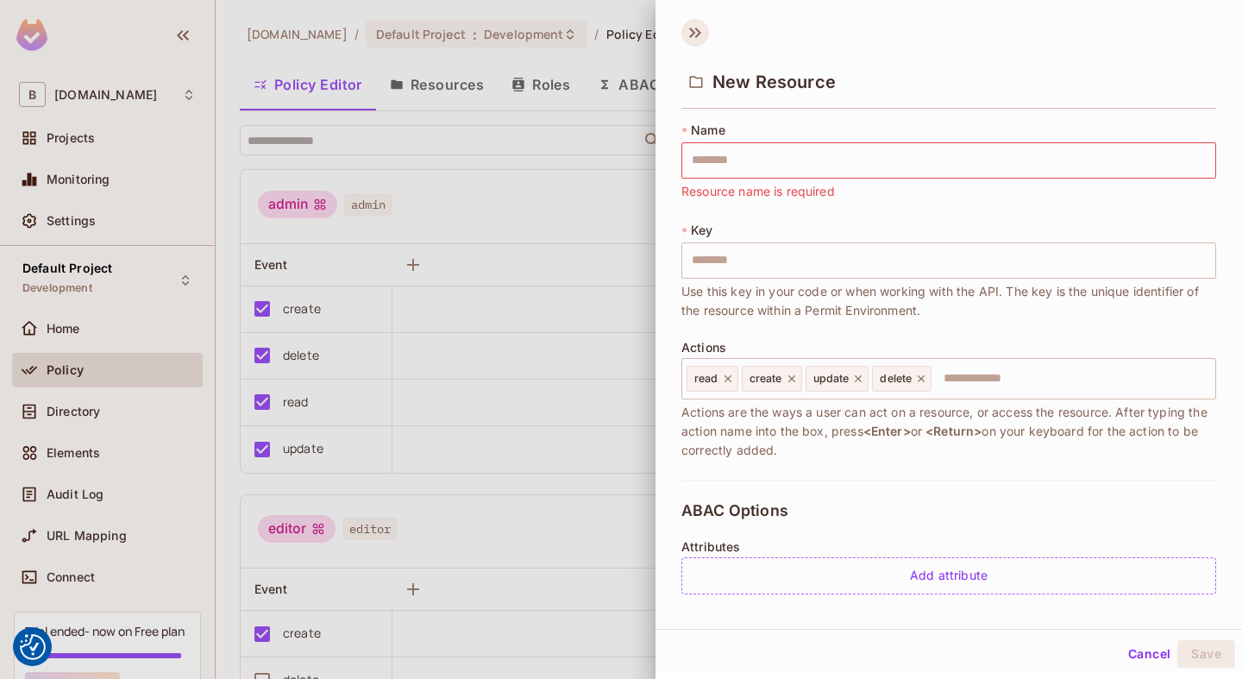
click at [694, 29] on icon at bounding box center [695, 33] width 28 height 28
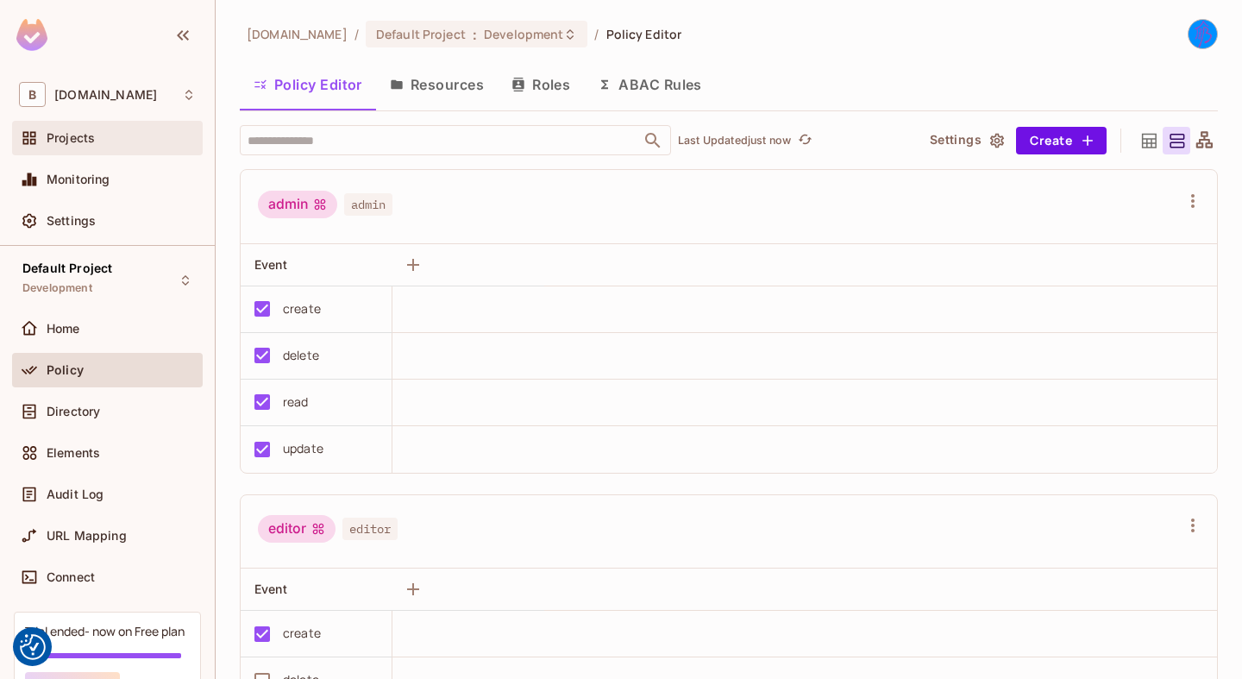
click at [111, 141] on div "Projects" at bounding box center [121, 138] width 149 height 14
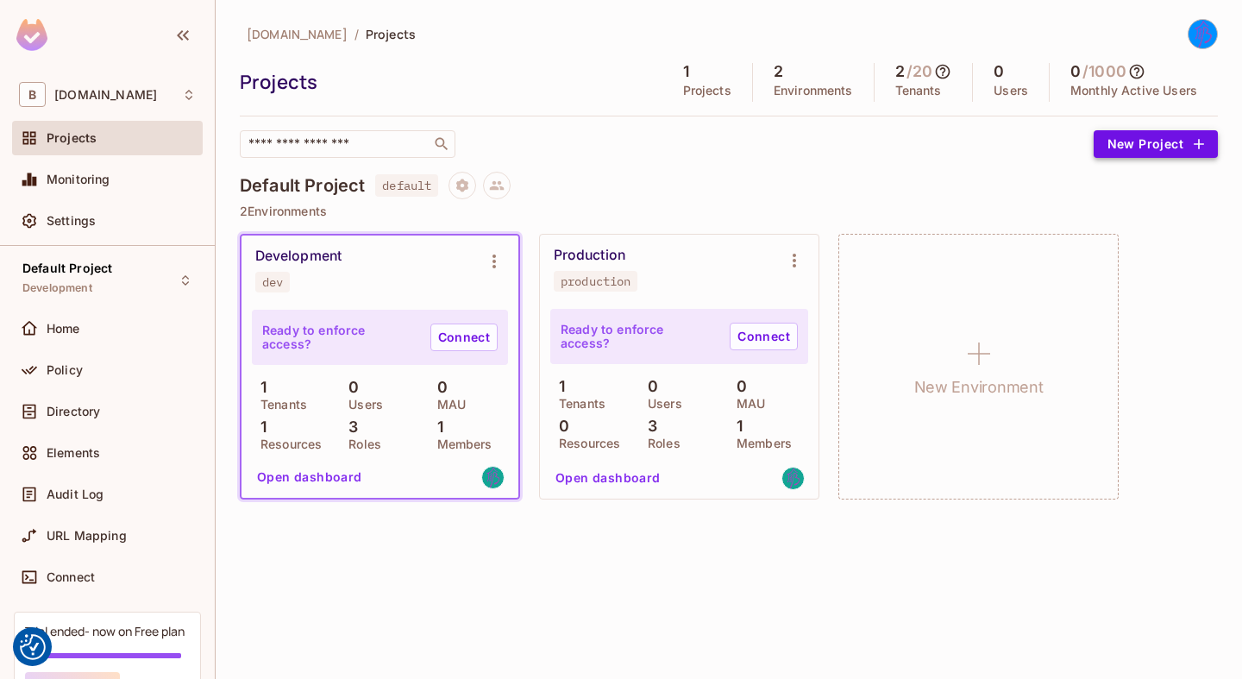
click at [1144, 145] on button "New Project" at bounding box center [1156, 144] width 124 height 28
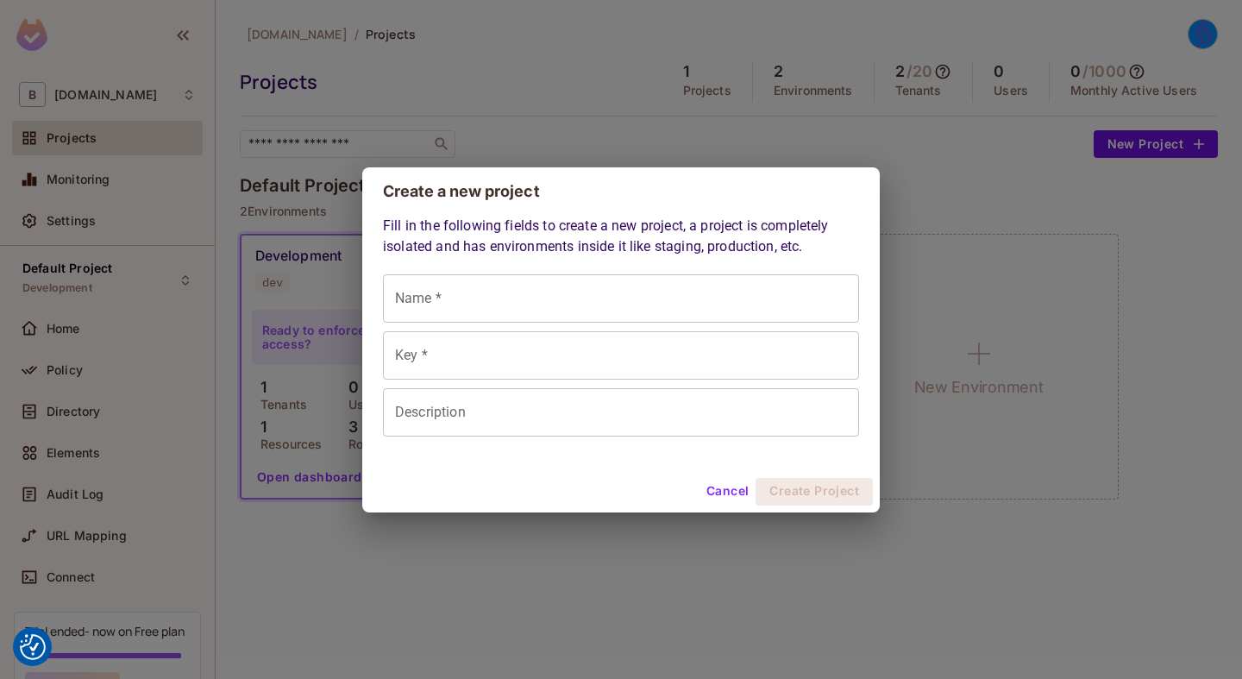
click at [720, 486] on button "Cancel" at bounding box center [728, 492] width 56 height 28
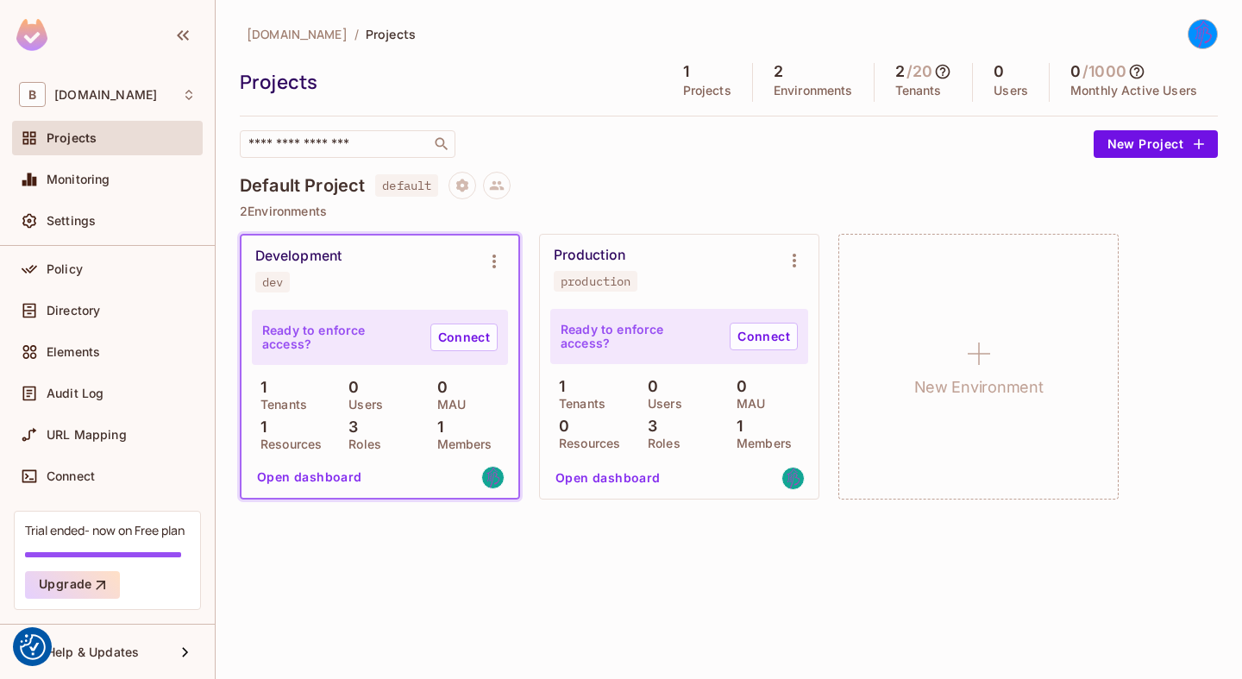
scroll to position [101, 0]
click at [90, 581] on button "Upgrade" at bounding box center [72, 585] width 95 height 28
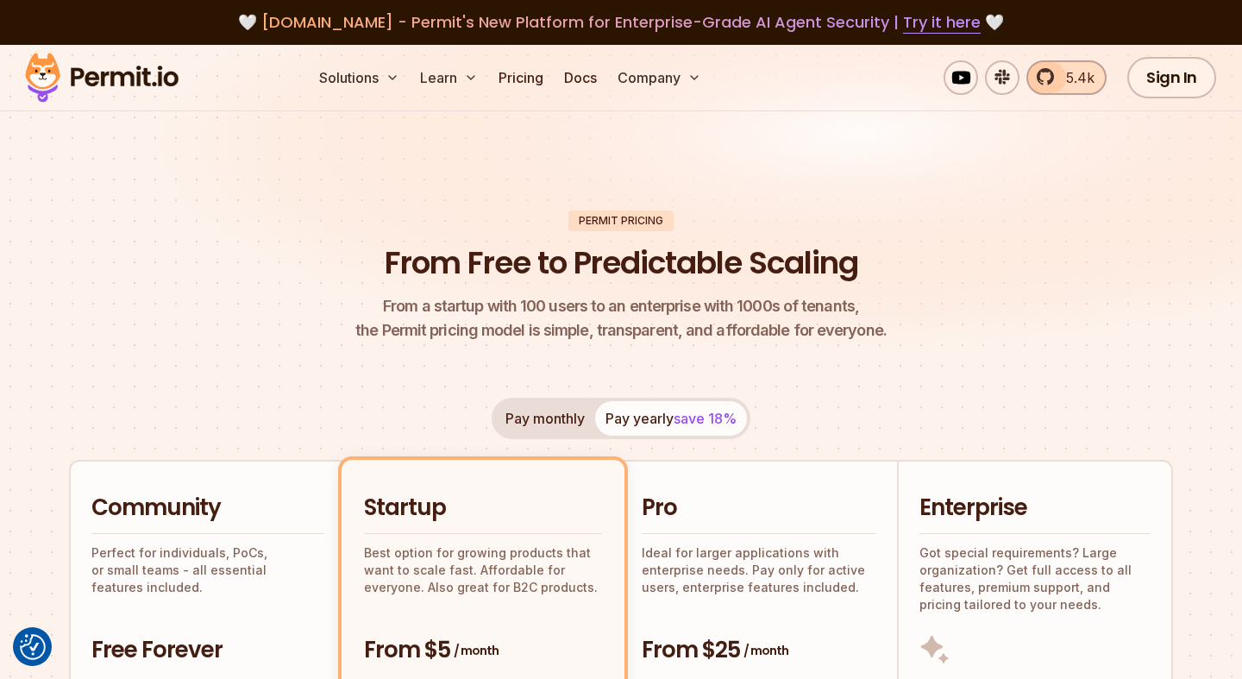
click at [1074, 75] on span "5.4k" at bounding box center [1075, 77] width 39 height 21
